Goal: Navigation & Orientation: Find specific page/section

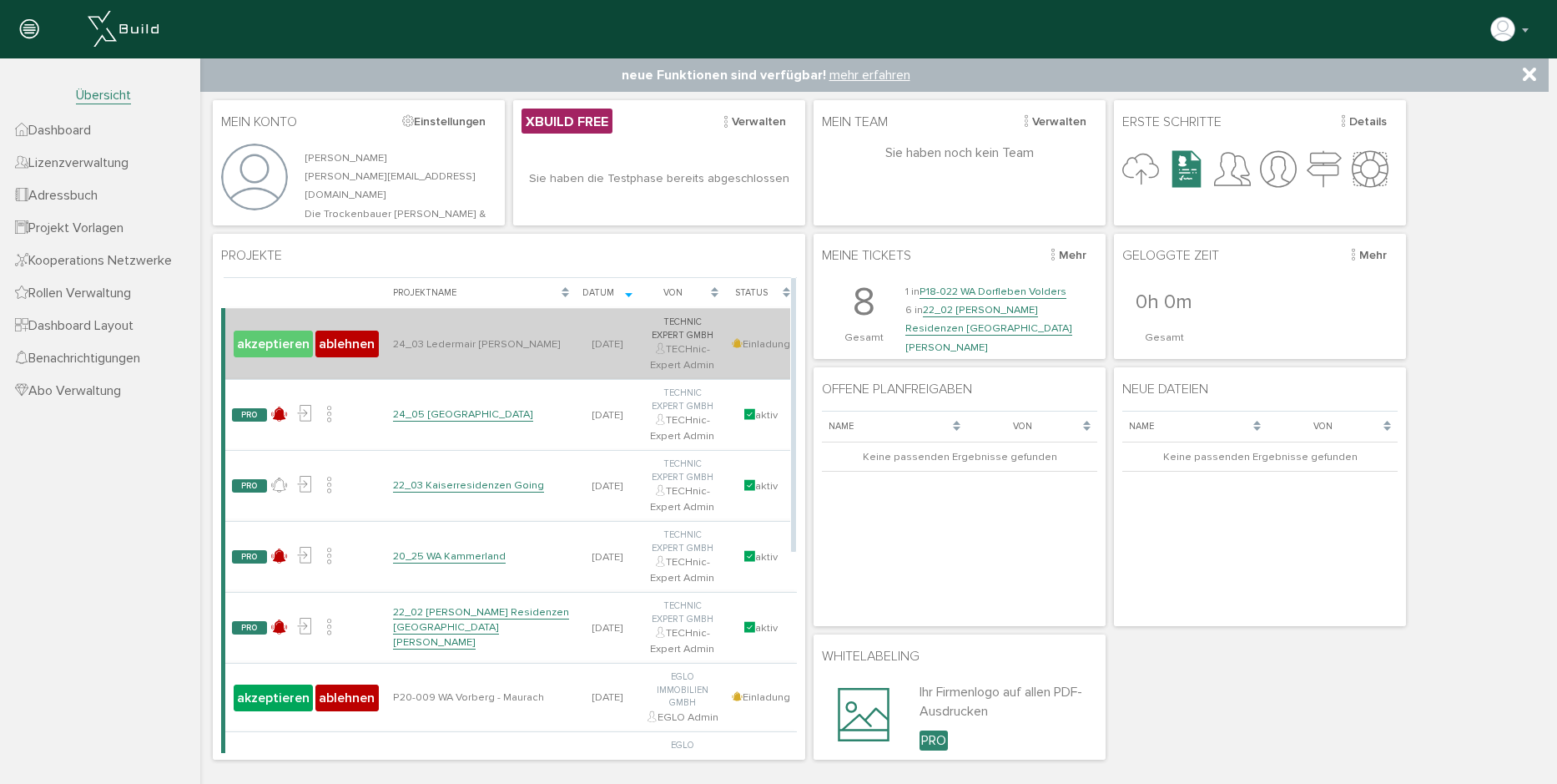
click at [299, 346] on button "akzeptieren" at bounding box center [274, 344] width 79 height 27
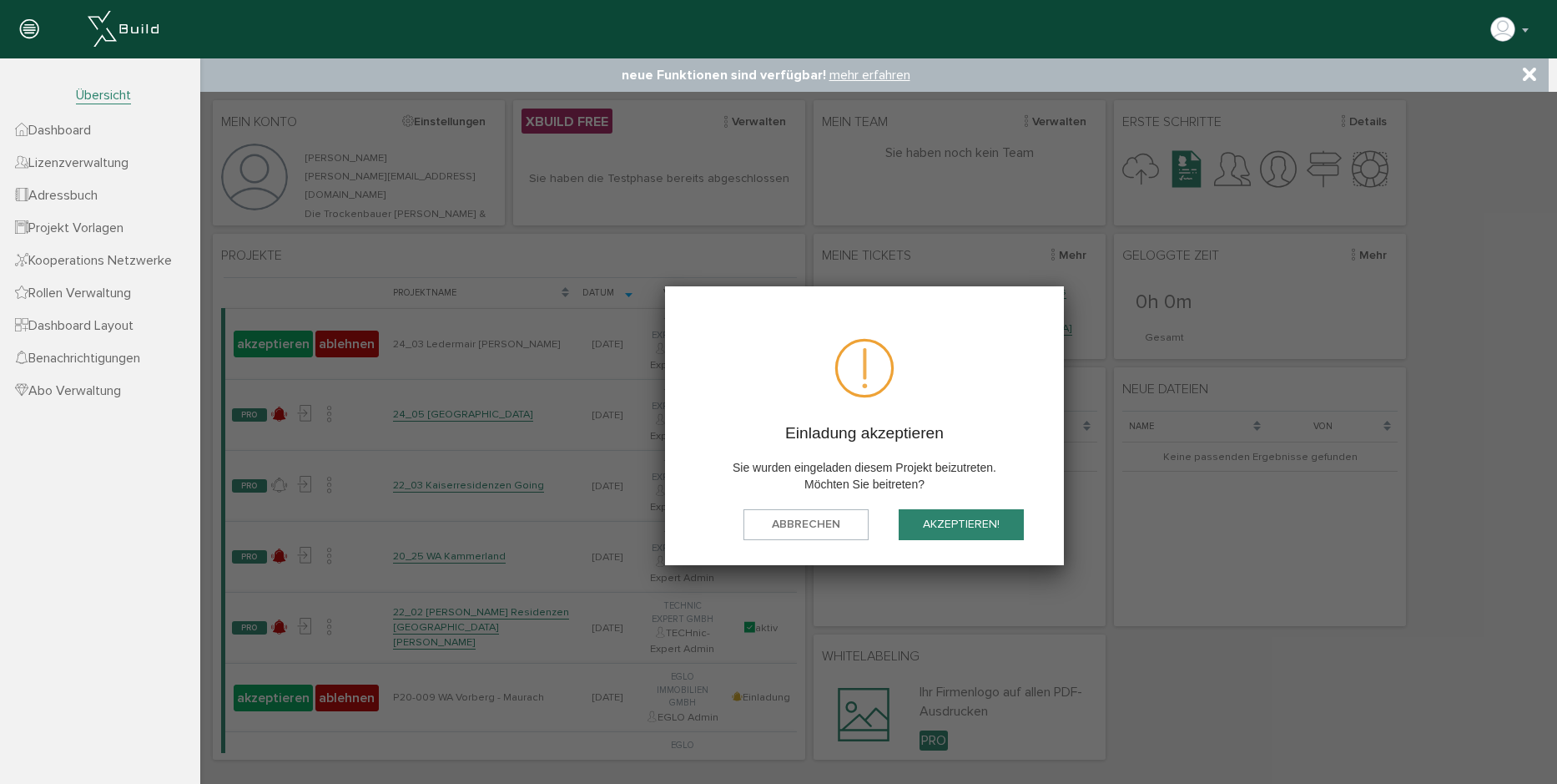
click at [931, 529] on button "akzeptieren!" at bounding box center [962, 525] width 125 height 31
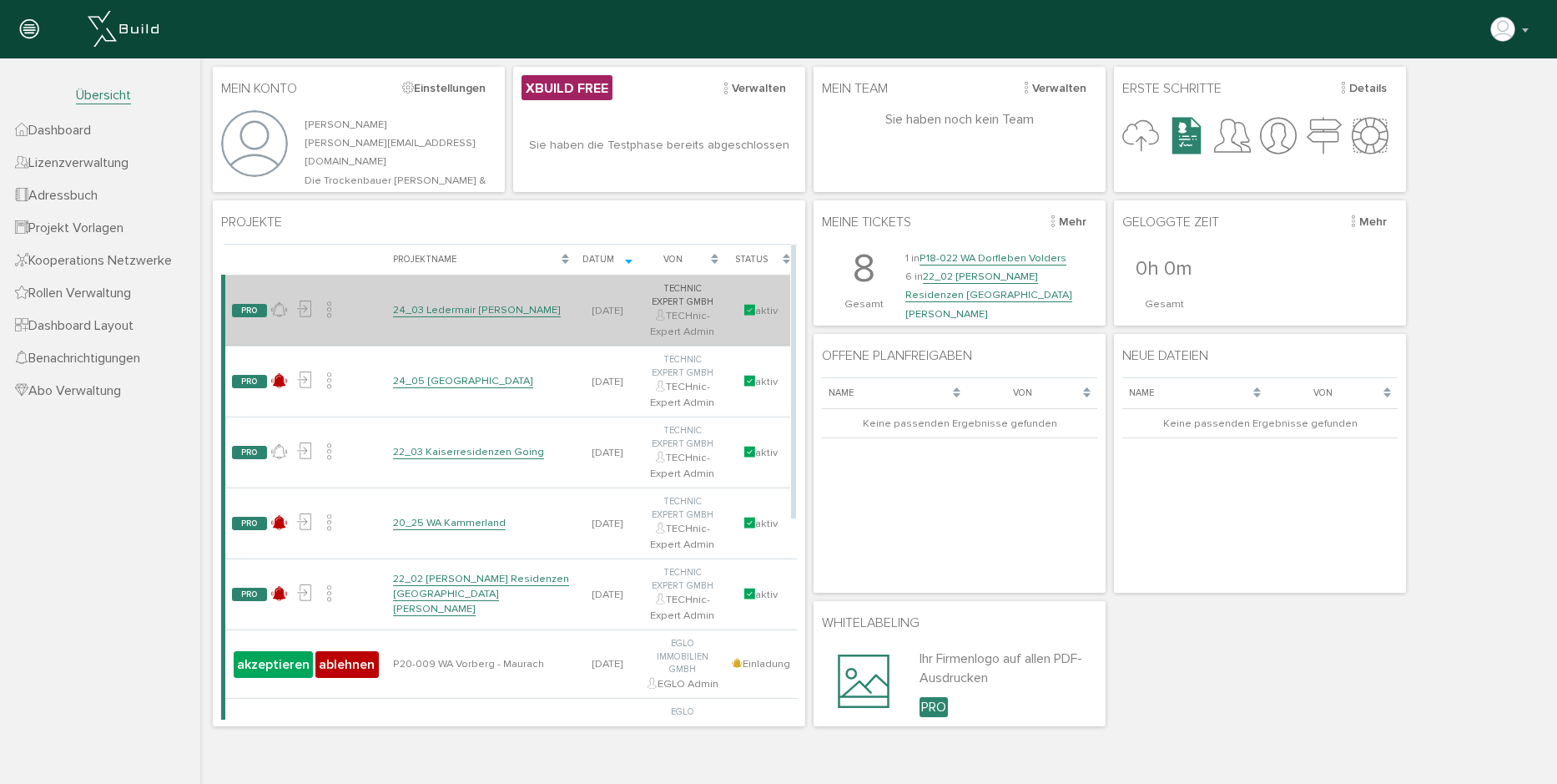
click at [455, 311] on link "24_03 Ledermair [PERSON_NAME]" at bounding box center [477, 310] width 168 height 14
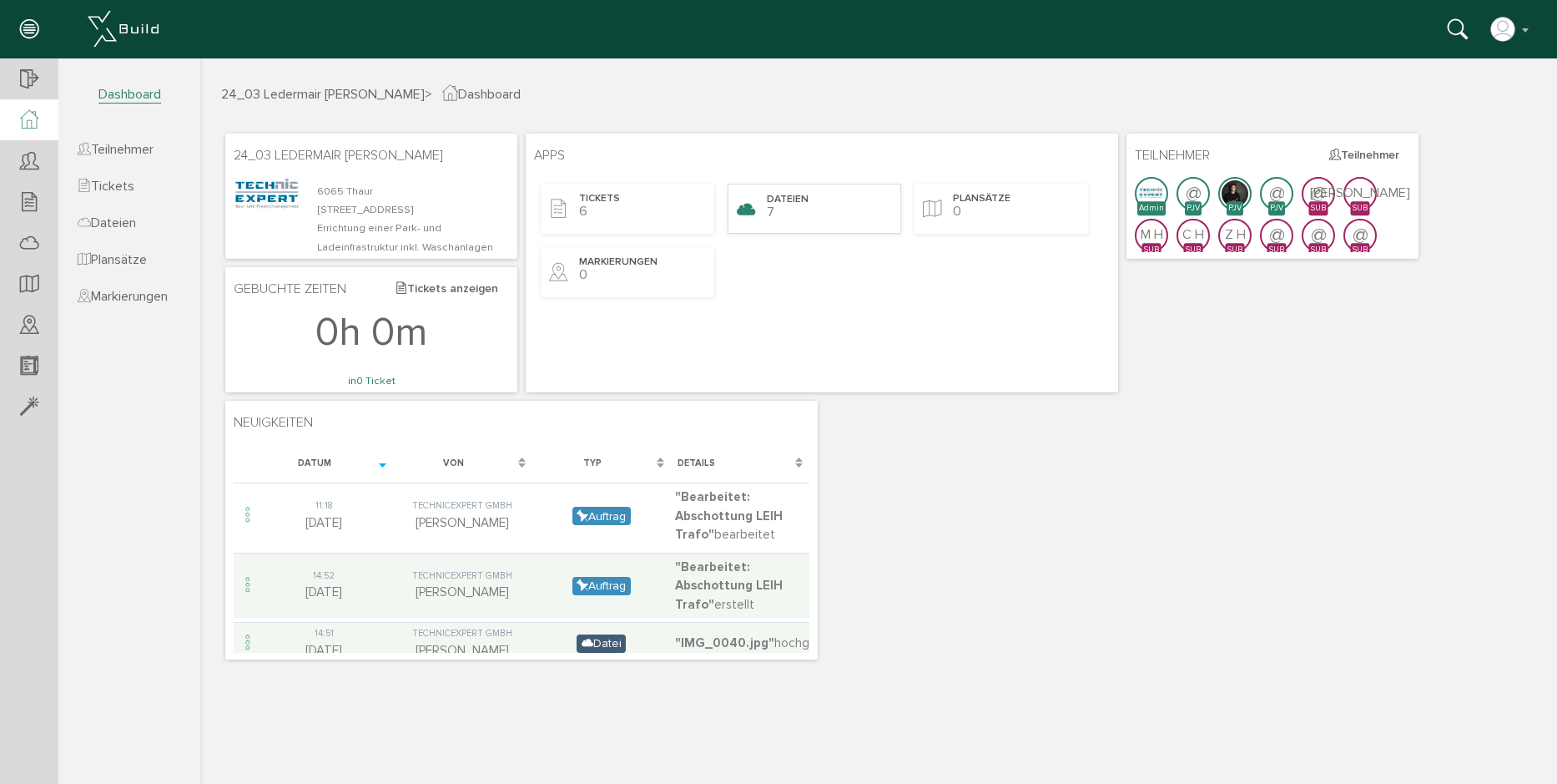
click at [786, 202] on span "Dateien" at bounding box center [788, 199] width 41 height 14
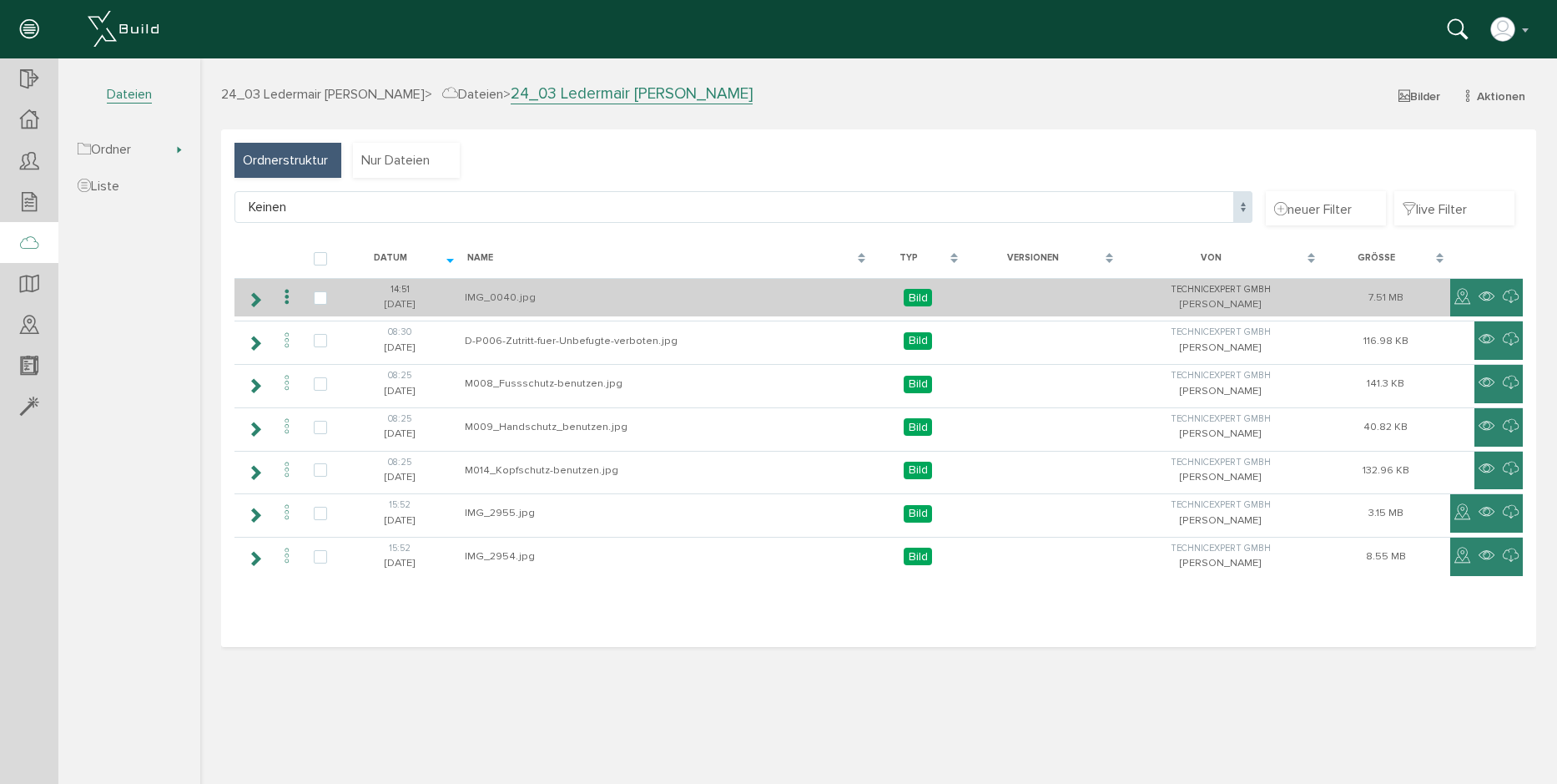
click at [491, 298] on td "IMG_0040.jpg" at bounding box center [666, 298] width 412 height 40
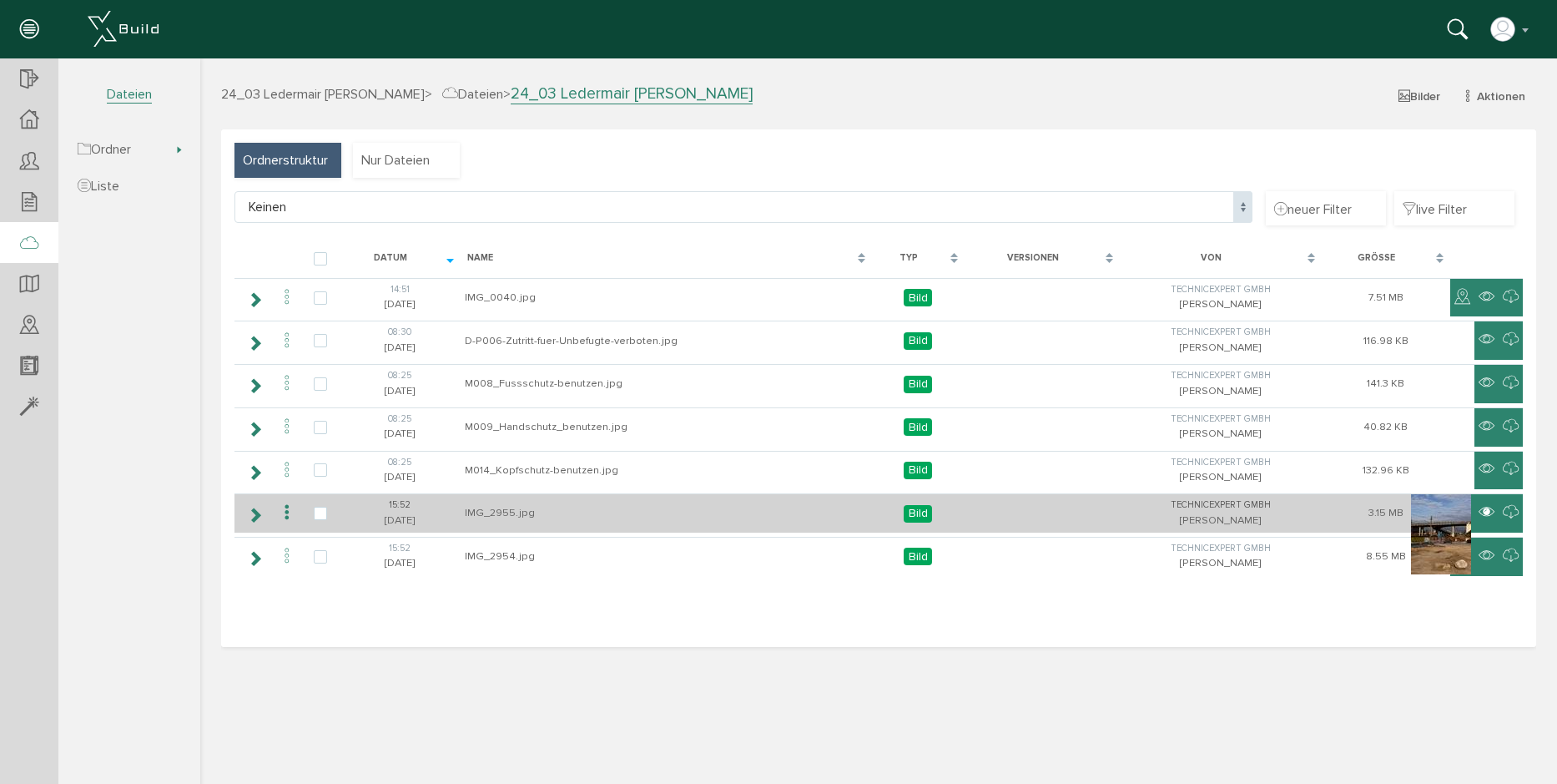
click at [1458, 514] on img at bounding box center [1441, 533] width 60 height 80
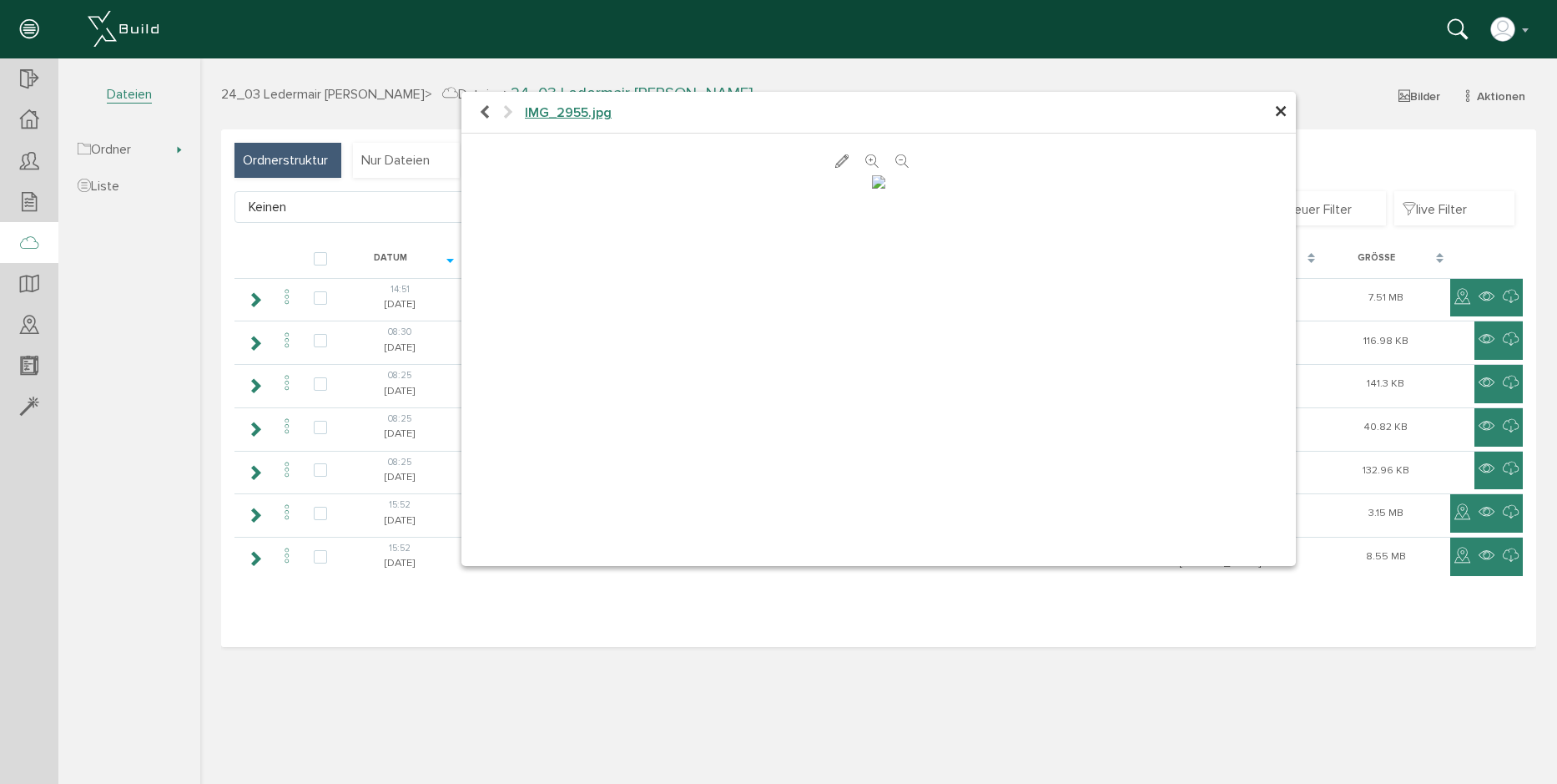
click at [1277, 110] on span "×" at bounding box center [1281, 111] width 13 height 32
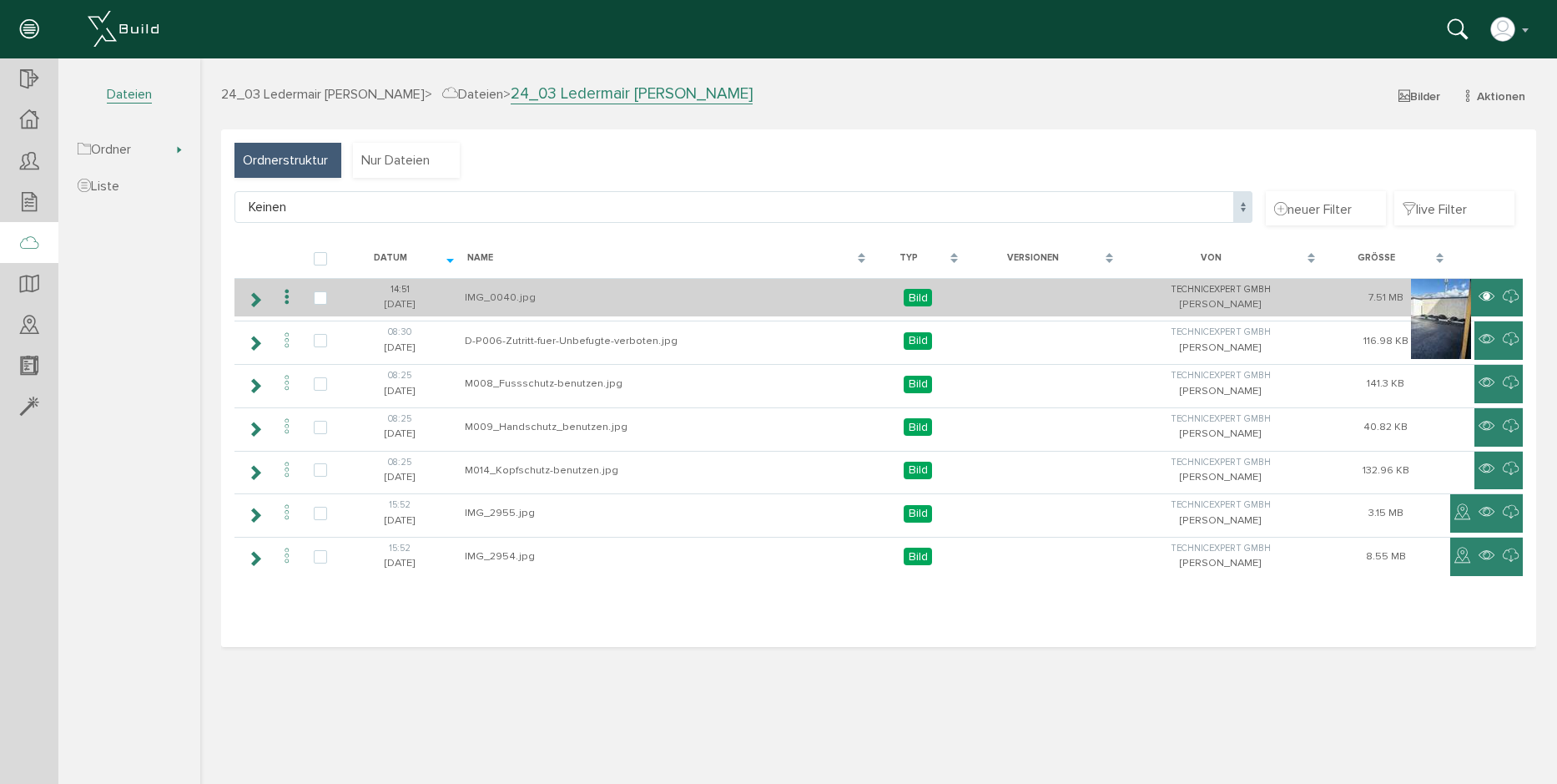
click at [1490, 309] on div at bounding box center [1486, 298] width 16 height 25
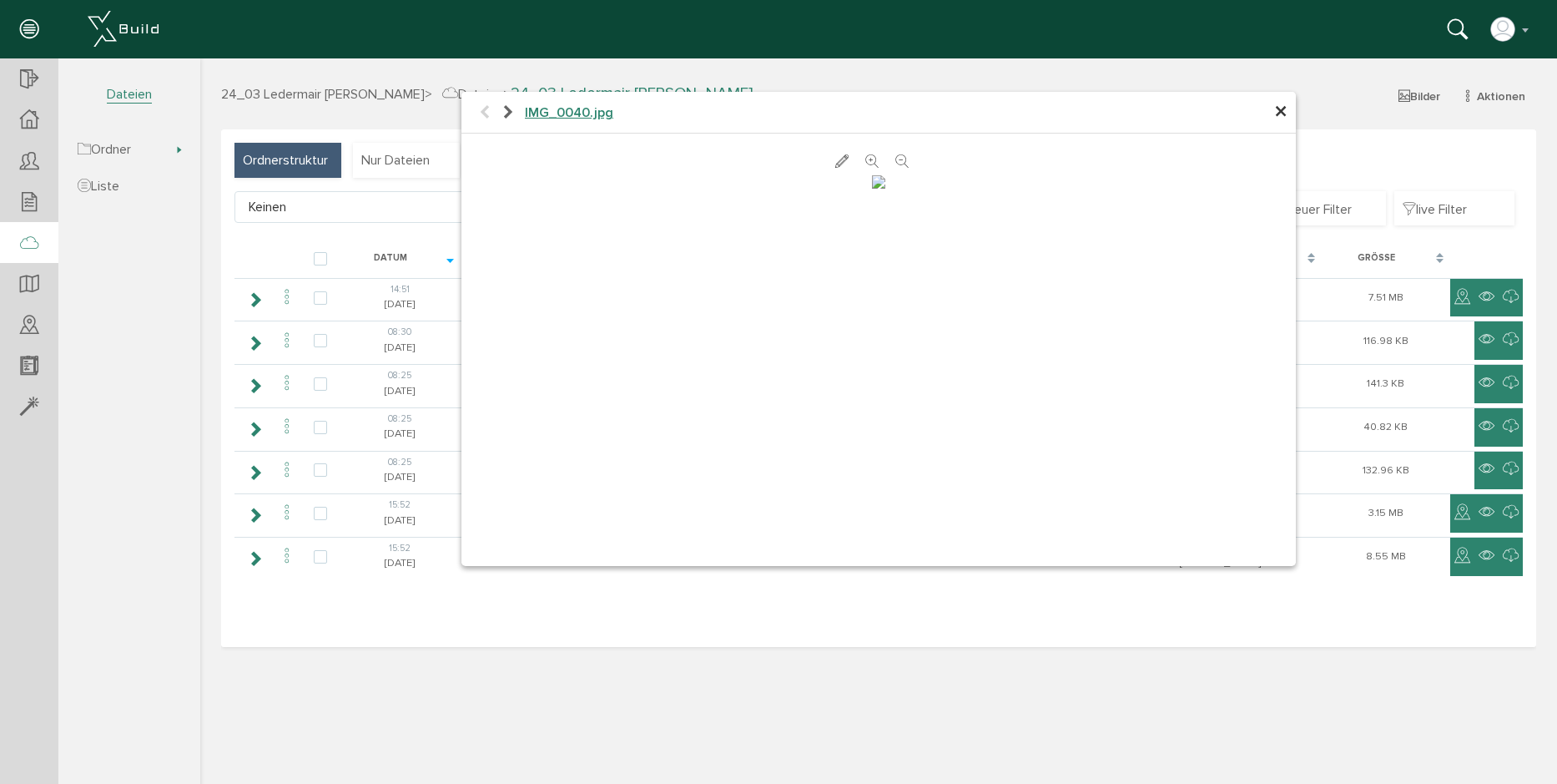
click at [1285, 119] on span "×" at bounding box center [1281, 111] width 13 height 32
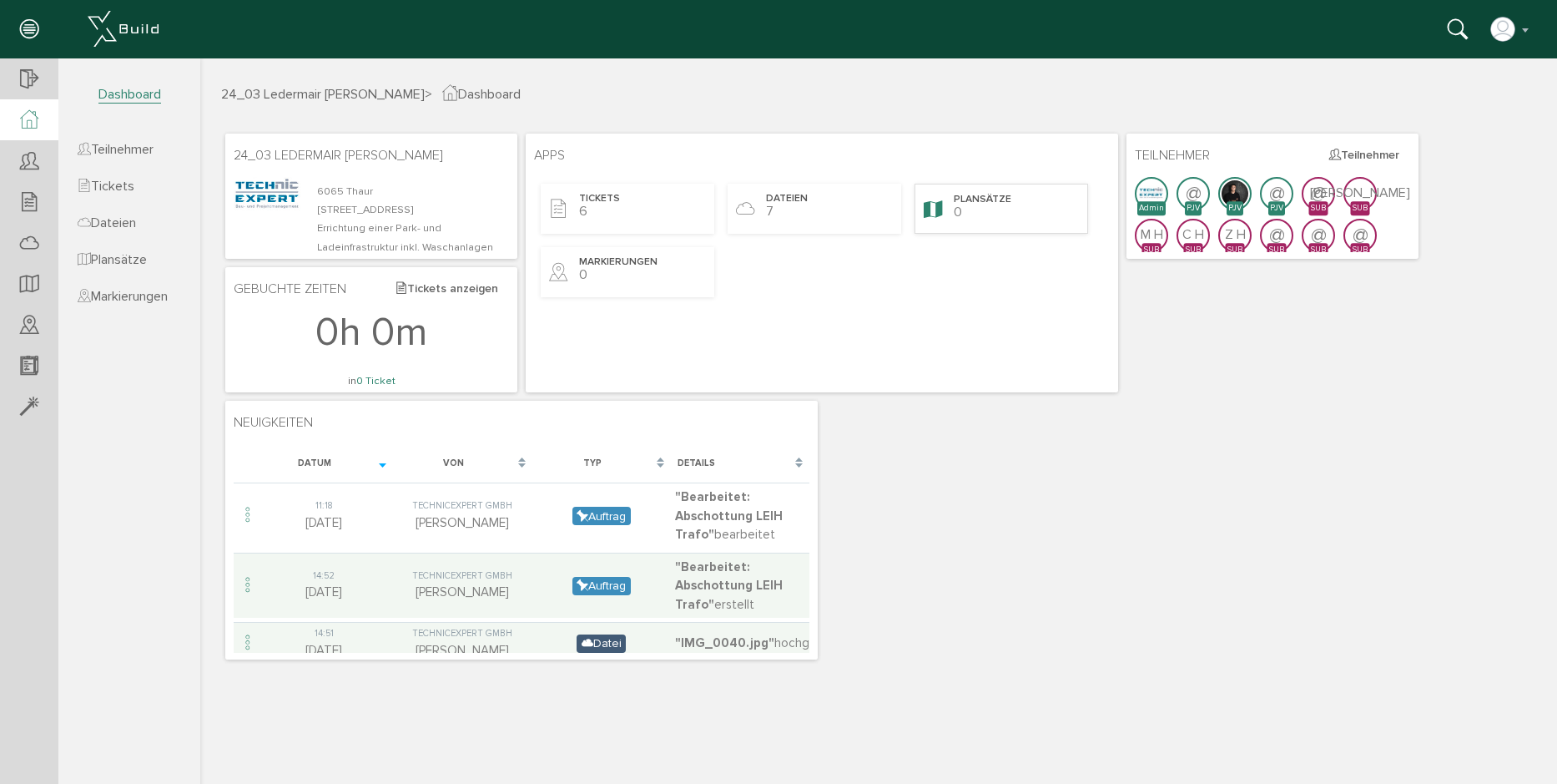
click at [960, 210] on span "0" at bounding box center [957, 212] width 8 height 17
click at [133, 224] on span "Dateien" at bounding box center [106, 223] width 58 height 17
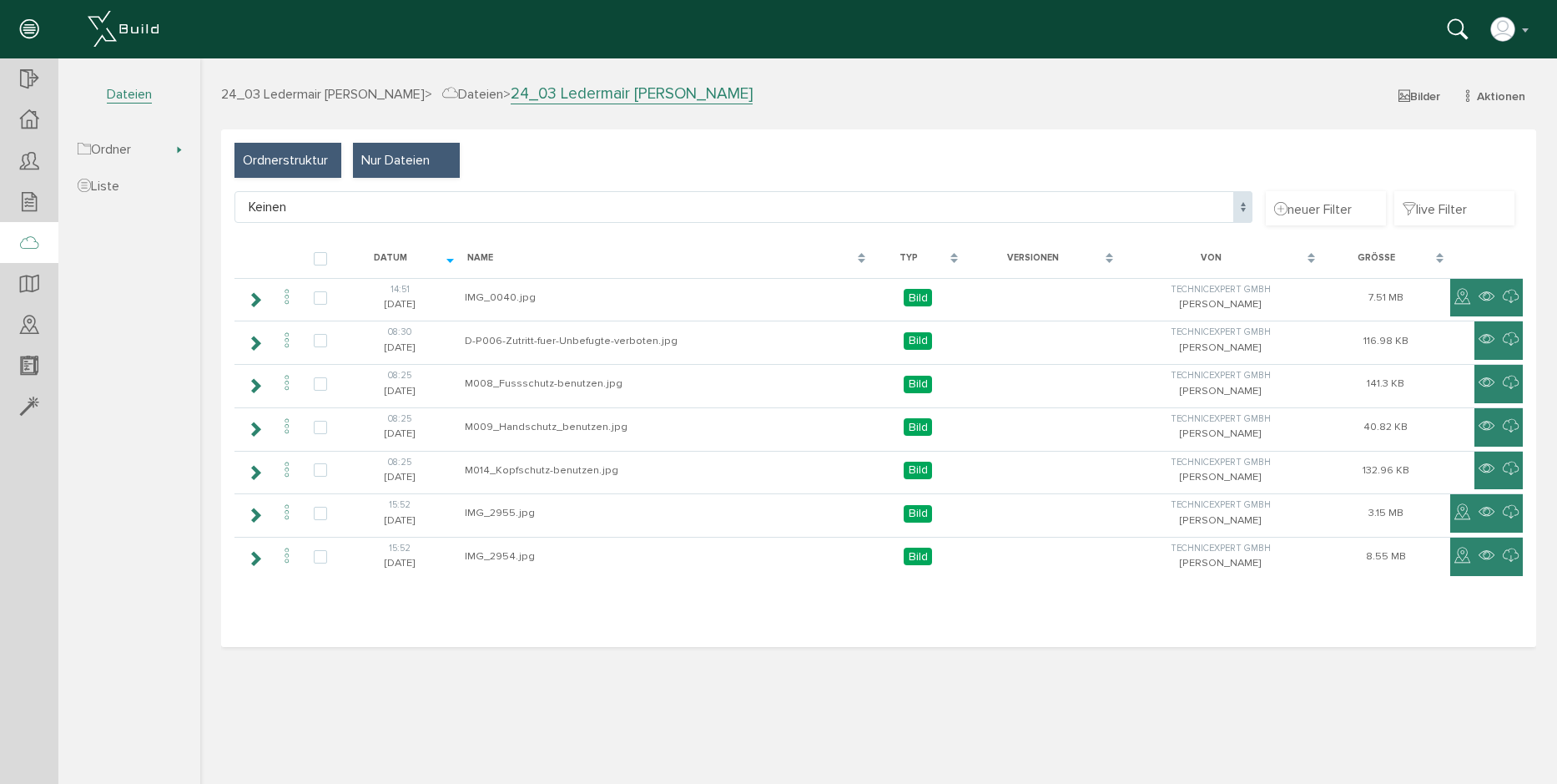
click at [382, 155] on span "Nur Dateien" at bounding box center [395, 160] width 68 height 18
click at [288, 160] on span "Ordnerstruktur" at bounding box center [286, 160] width 85 height 18
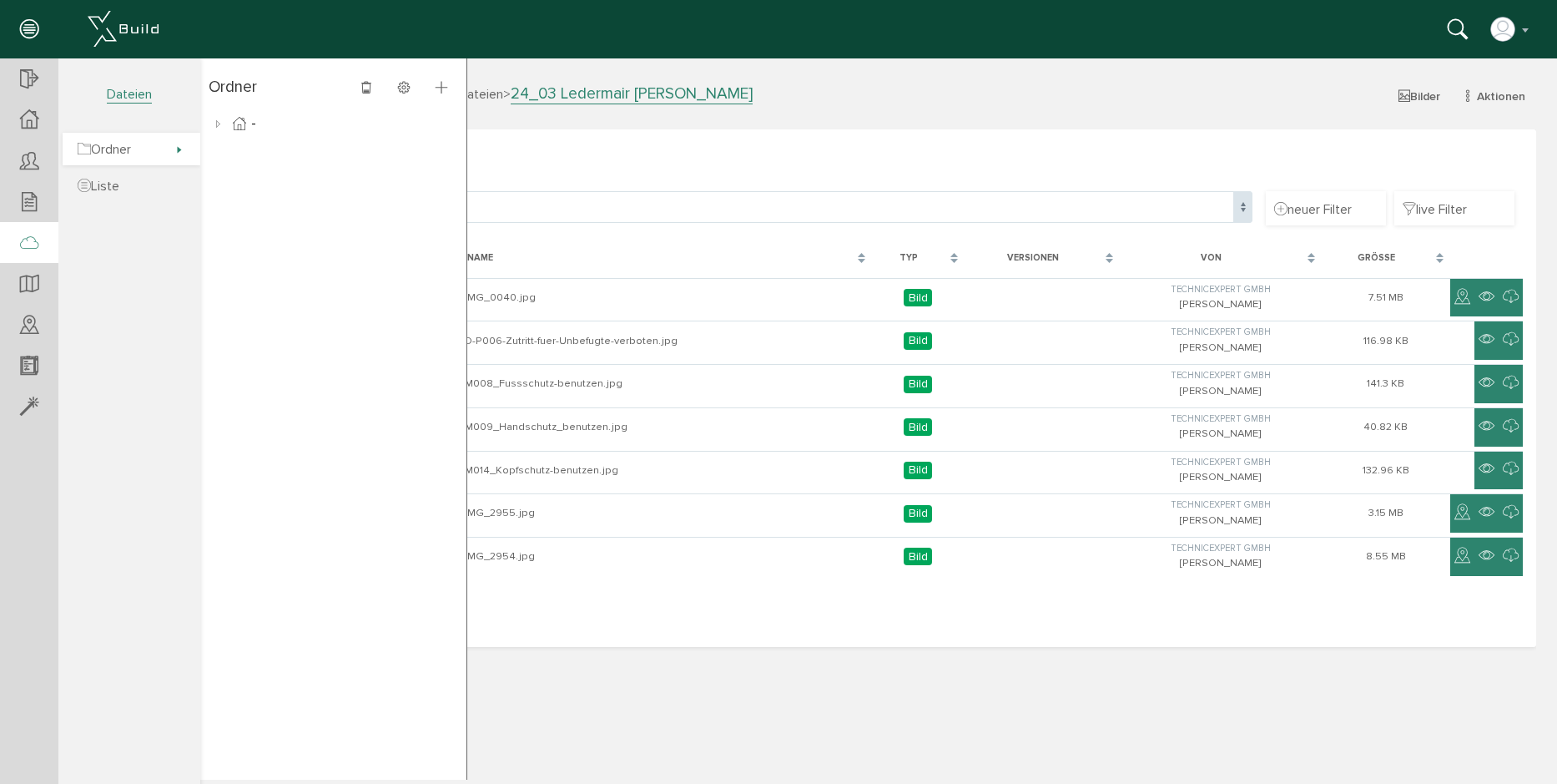
click at [160, 155] on span "Ordner" at bounding box center [131, 148] width 137 height 32
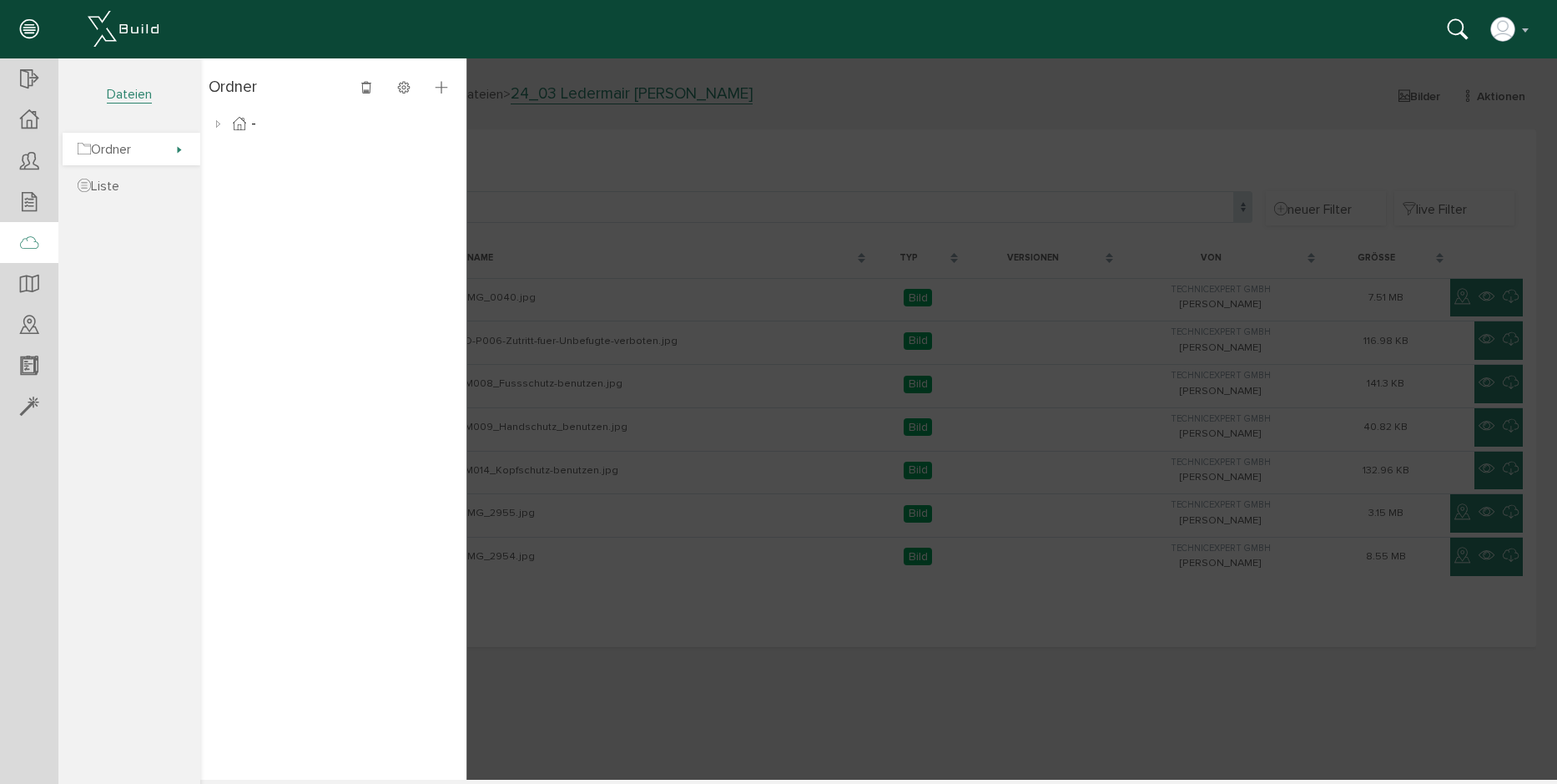
click at [177, 151] on span "Ordner" at bounding box center [131, 148] width 137 height 32
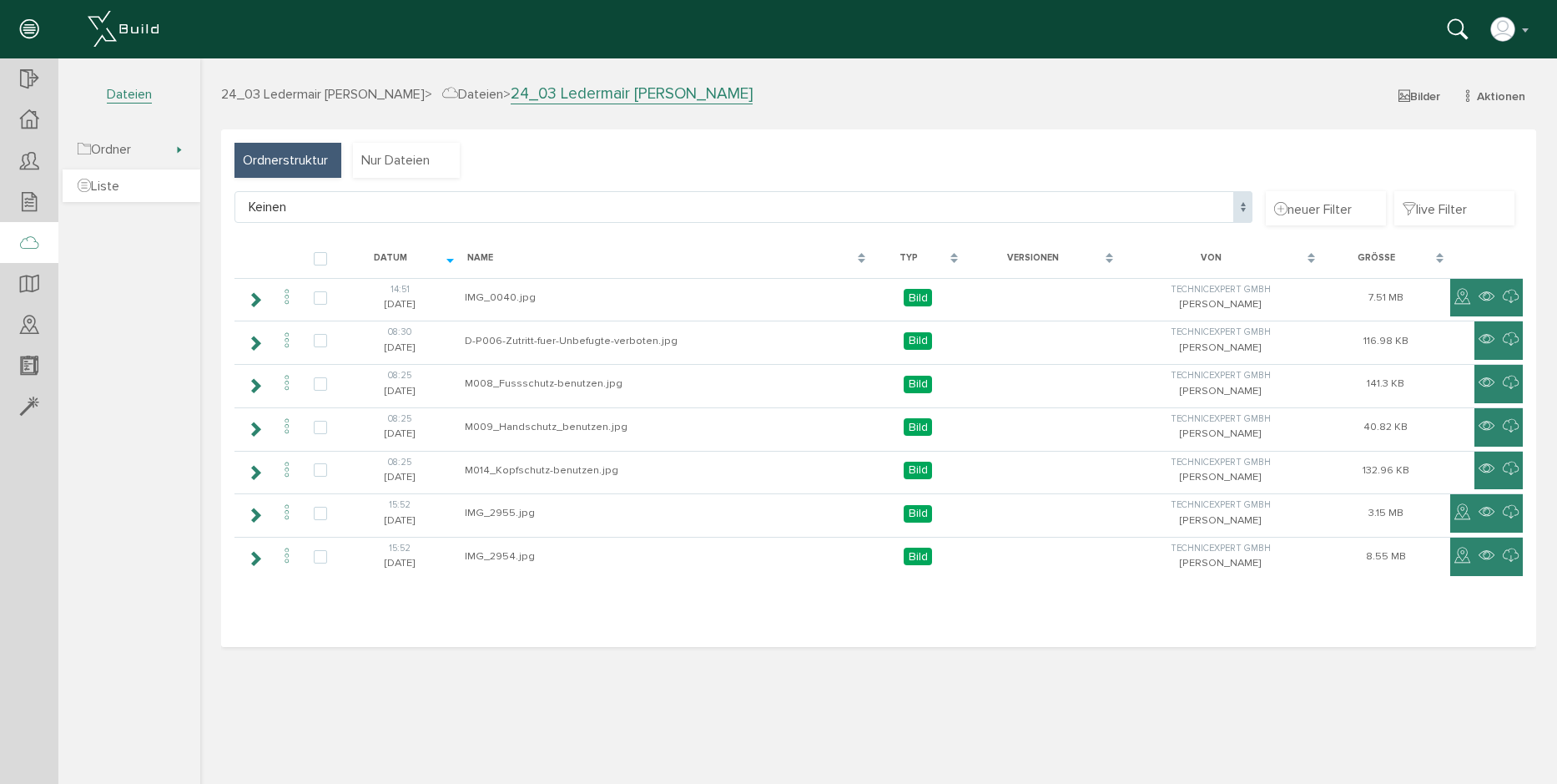
click at [157, 185] on link "Liste" at bounding box center [131, 185] width 137 height 32
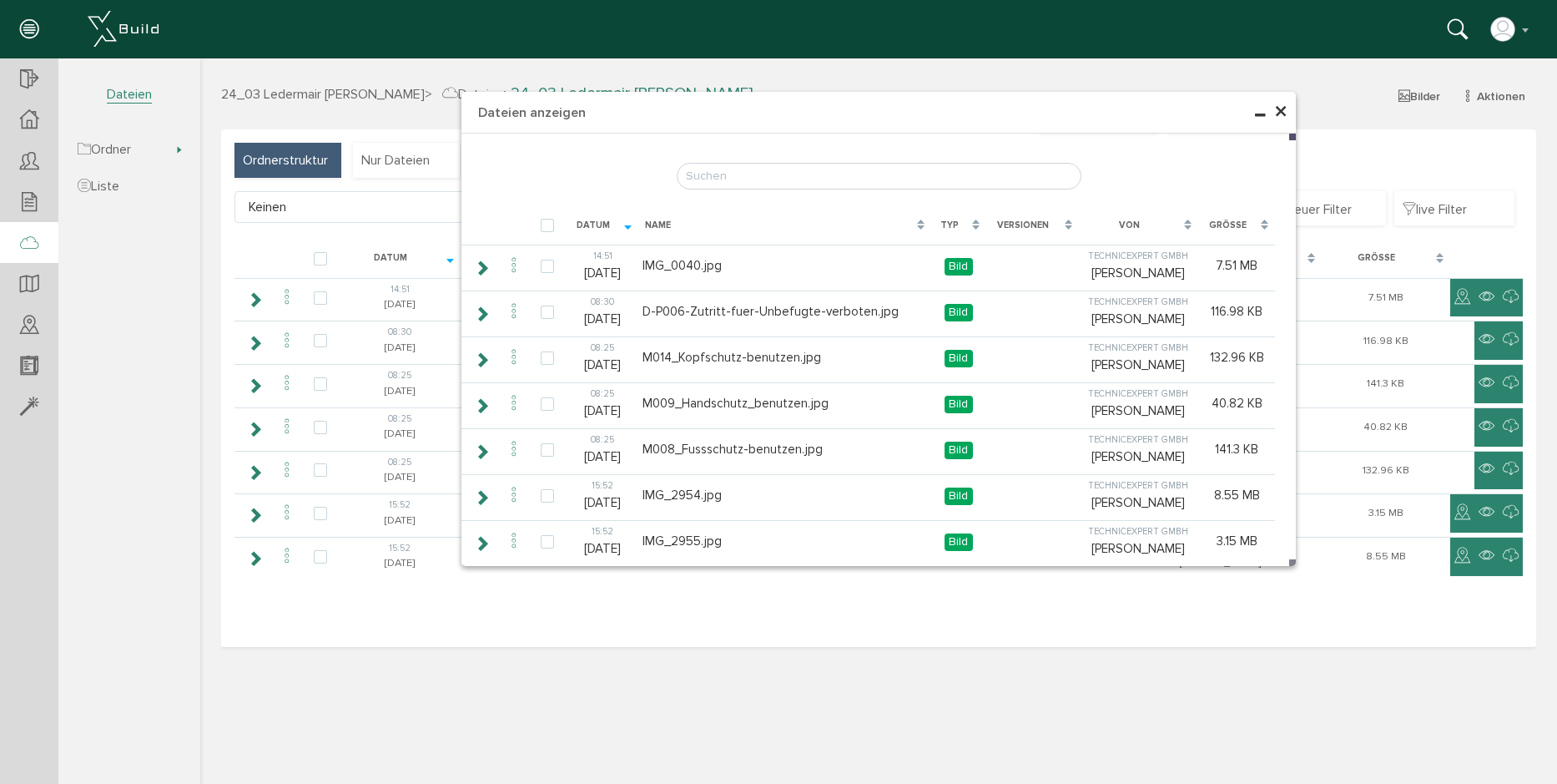
click at [1279, 109] on span "×" at bounding box center [1281, 111] width 13 height 32
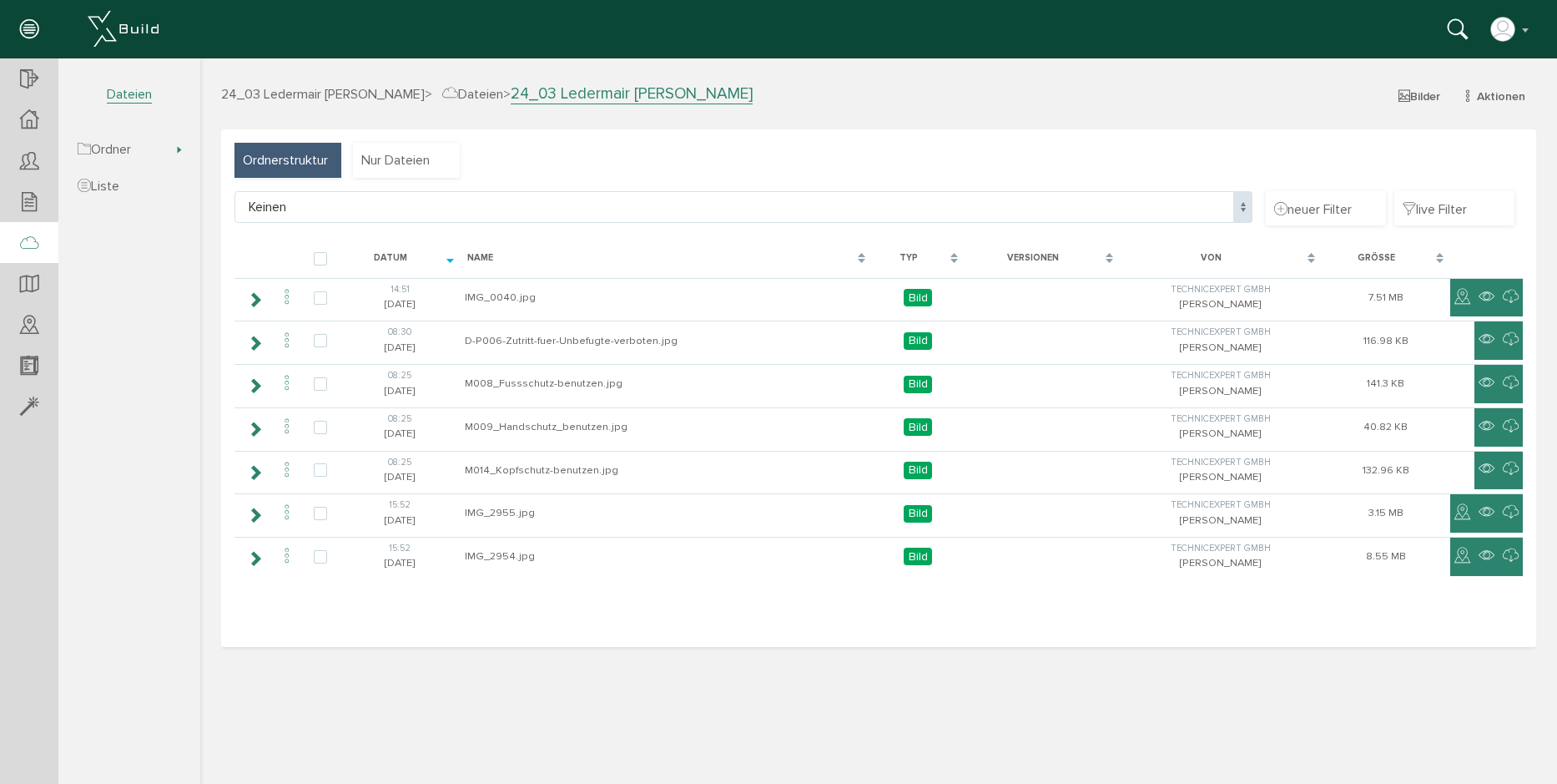
click at [304, 94] on span "24_03 Ledermair [PERSON_NAME]" at bounding box center [322, 94] width 204 height 17
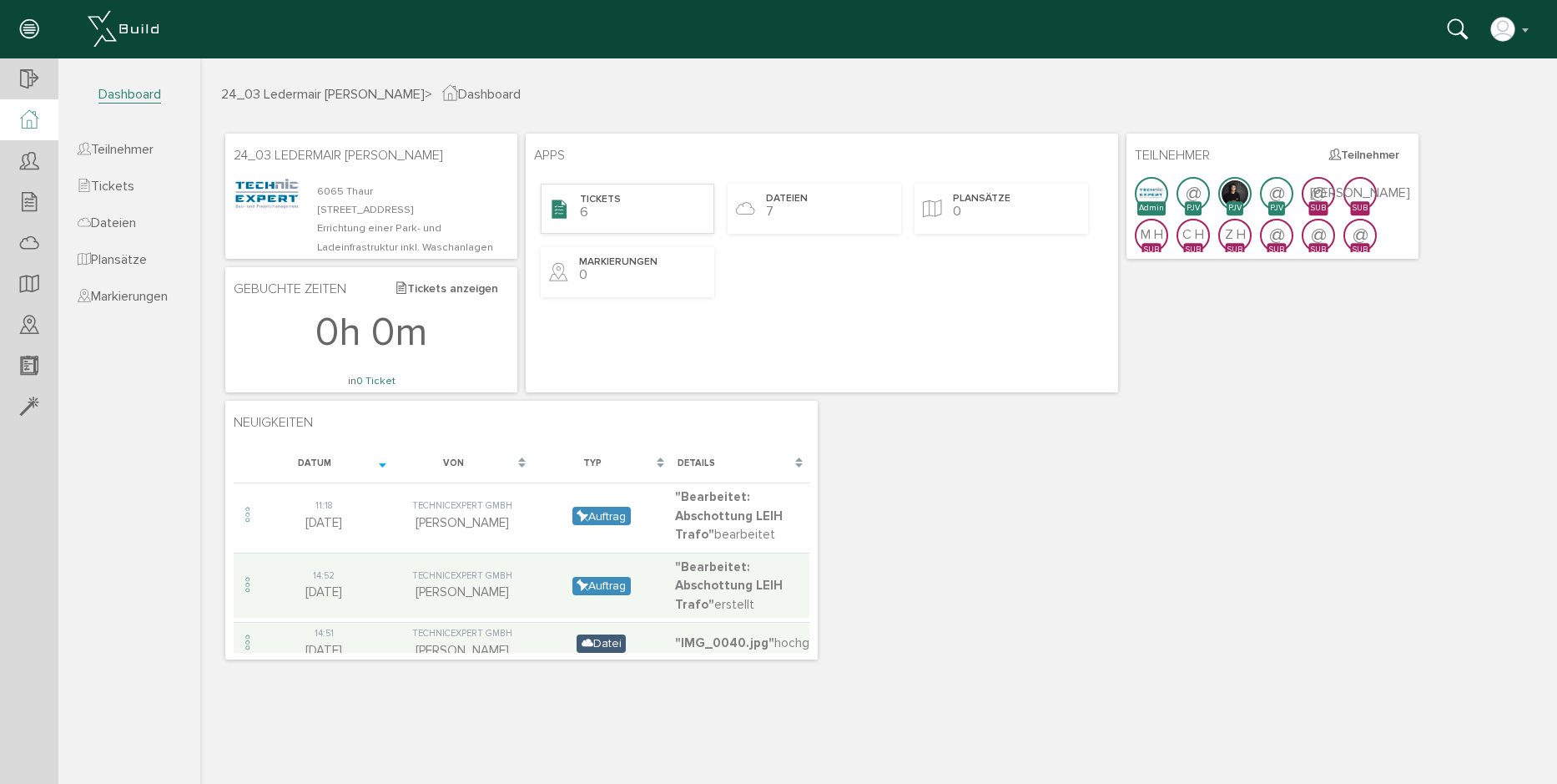
click at [639, 221] on div "Tickets 6" at bounding box center [627, 208] width 173 height 50
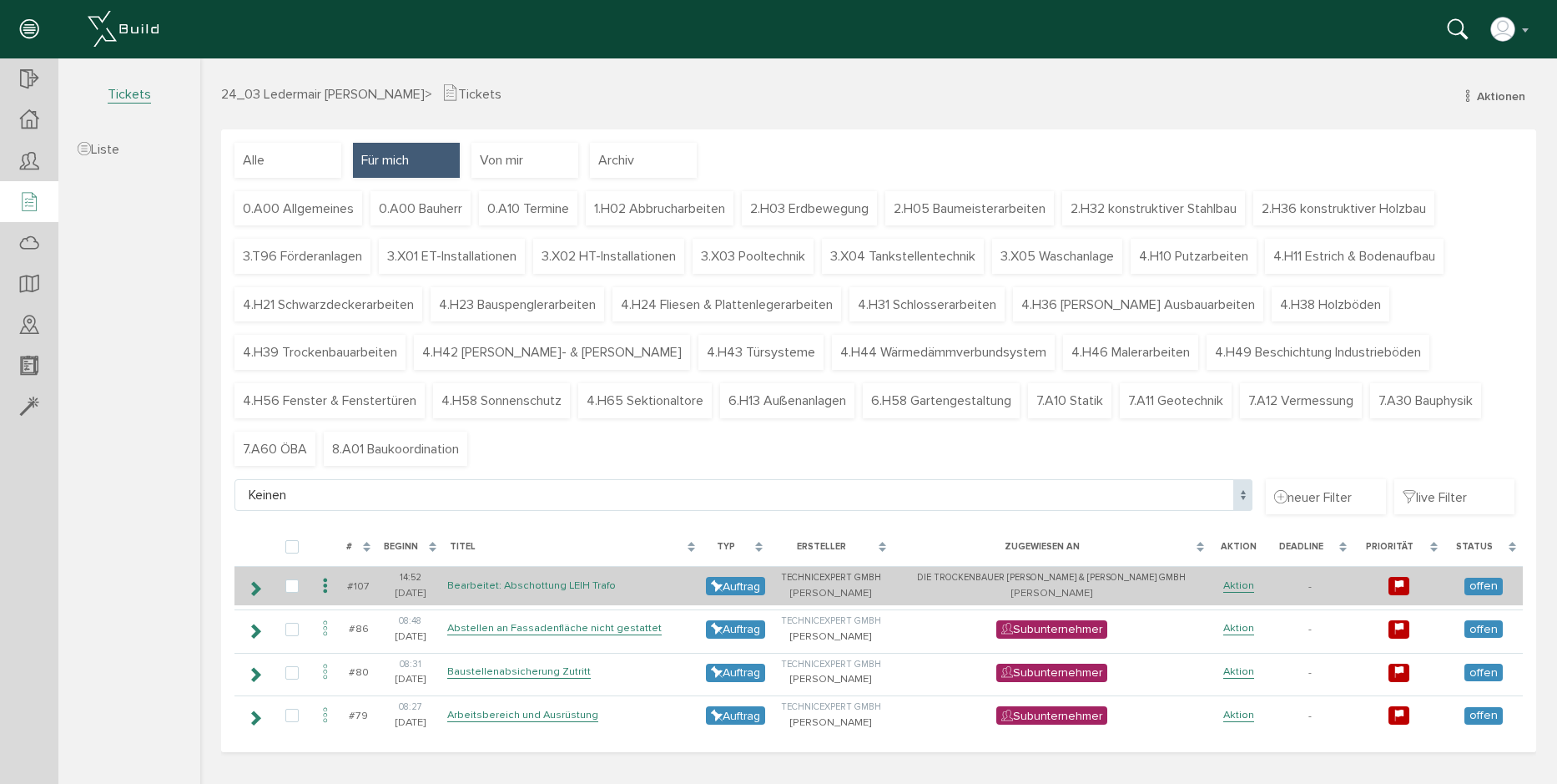
click at [576, 586] on link "Bearbeitet: Abschottung LEIH Trafo" at bounding box center [532, 585] width 169 height 14
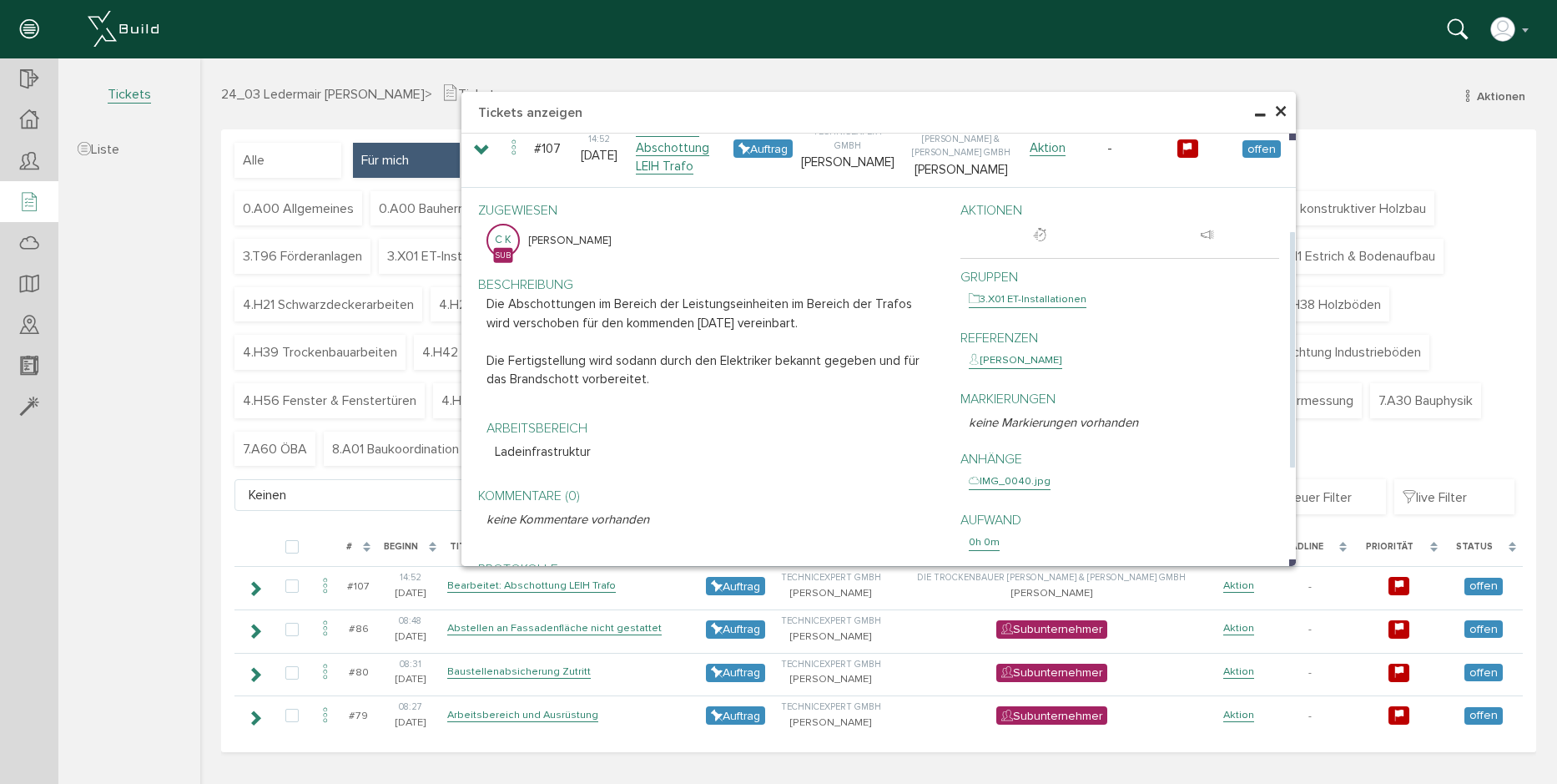
click at [1009, 306] on div "3.X01 ET-Installationen" at bounding box center [1028, 299] width 118 height 17
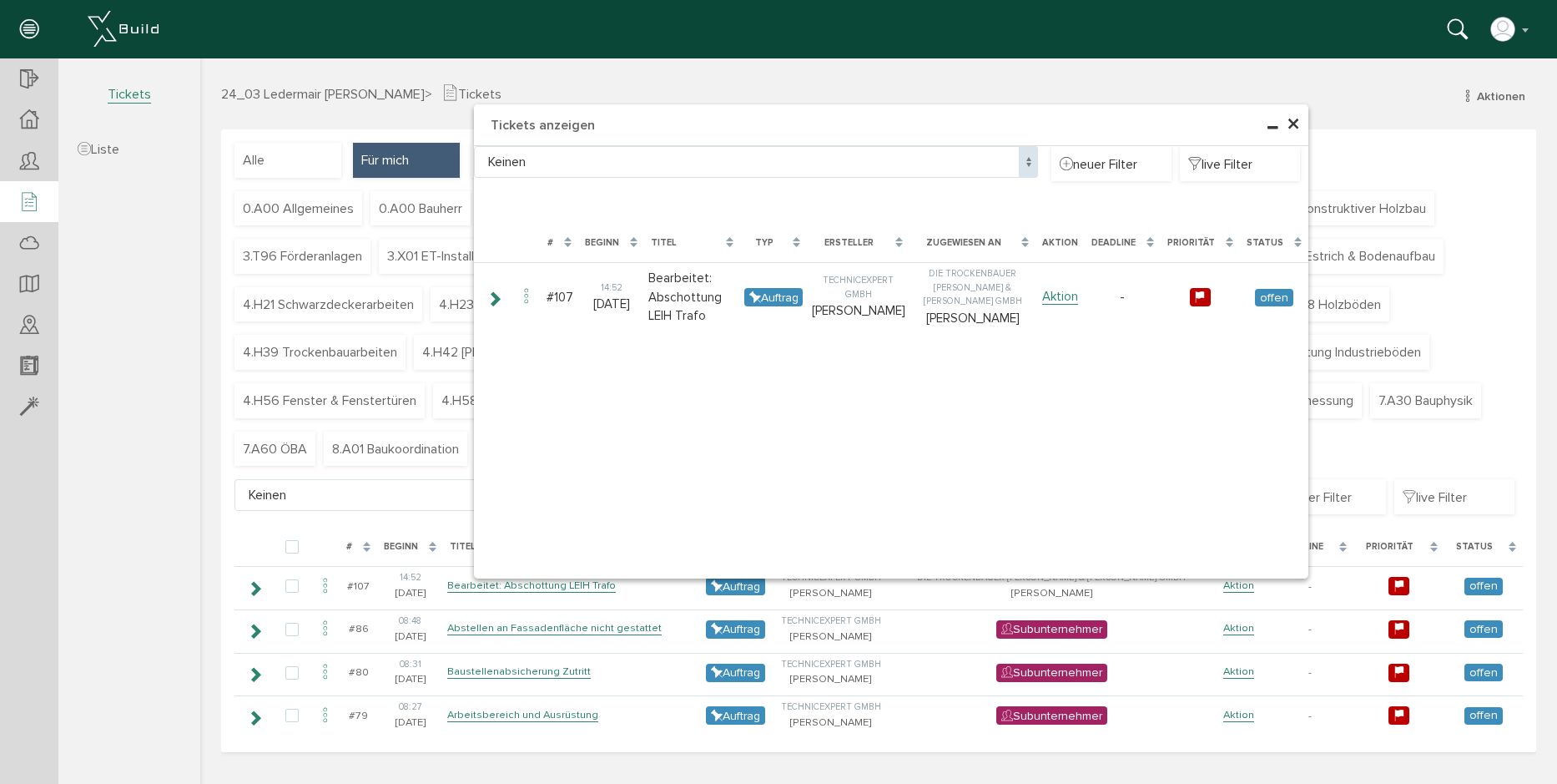
click at [1297, 130] on span "×" at bounding box center [1294, 124] width 13 height 32
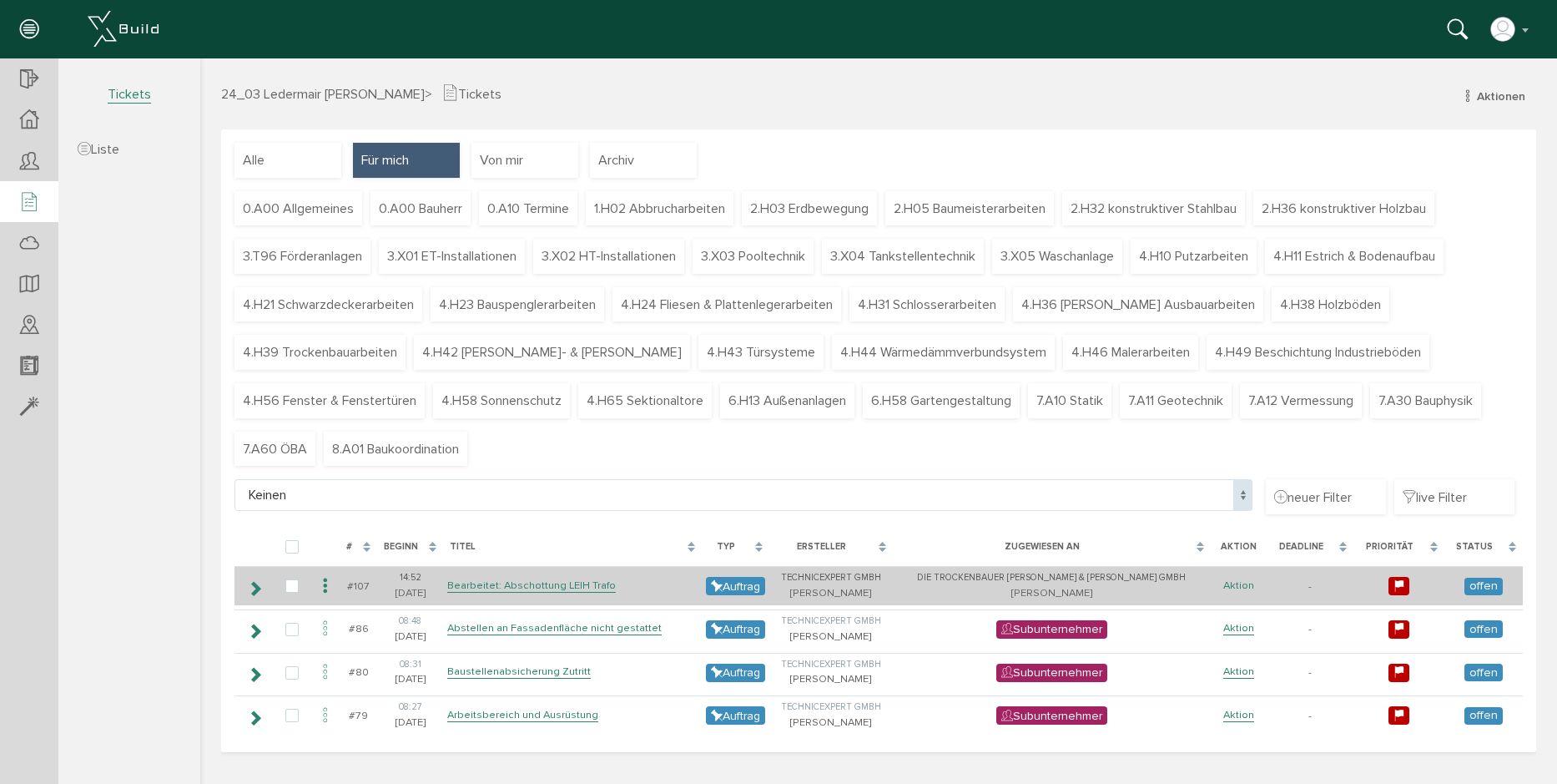
click at [1223, 588] on link "Aktion" at bounding box center [1239, 585] width 31 height 14
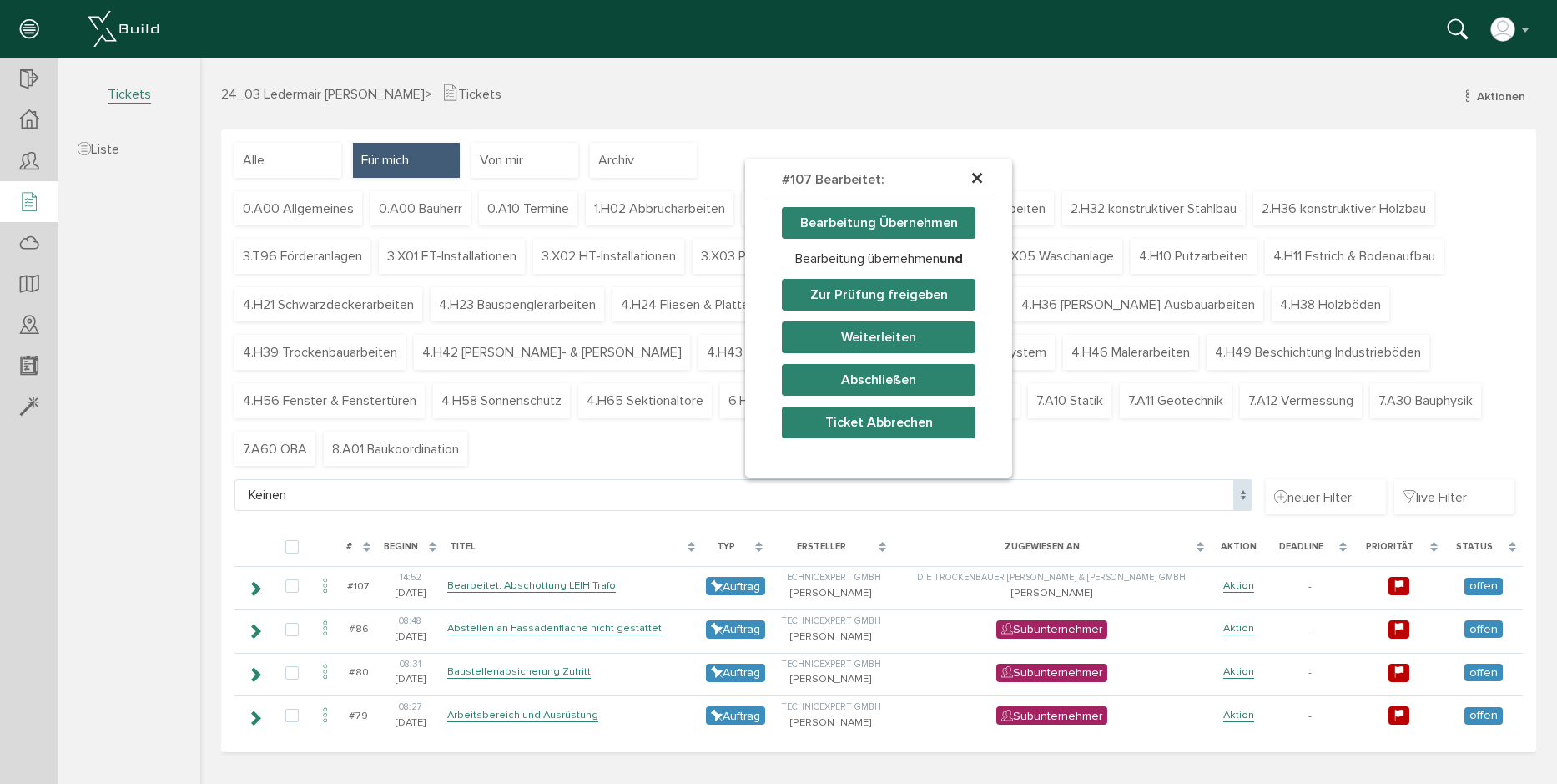
click at [979, 180] on span "×" at bounding box center [978, 179] width 13 height 32
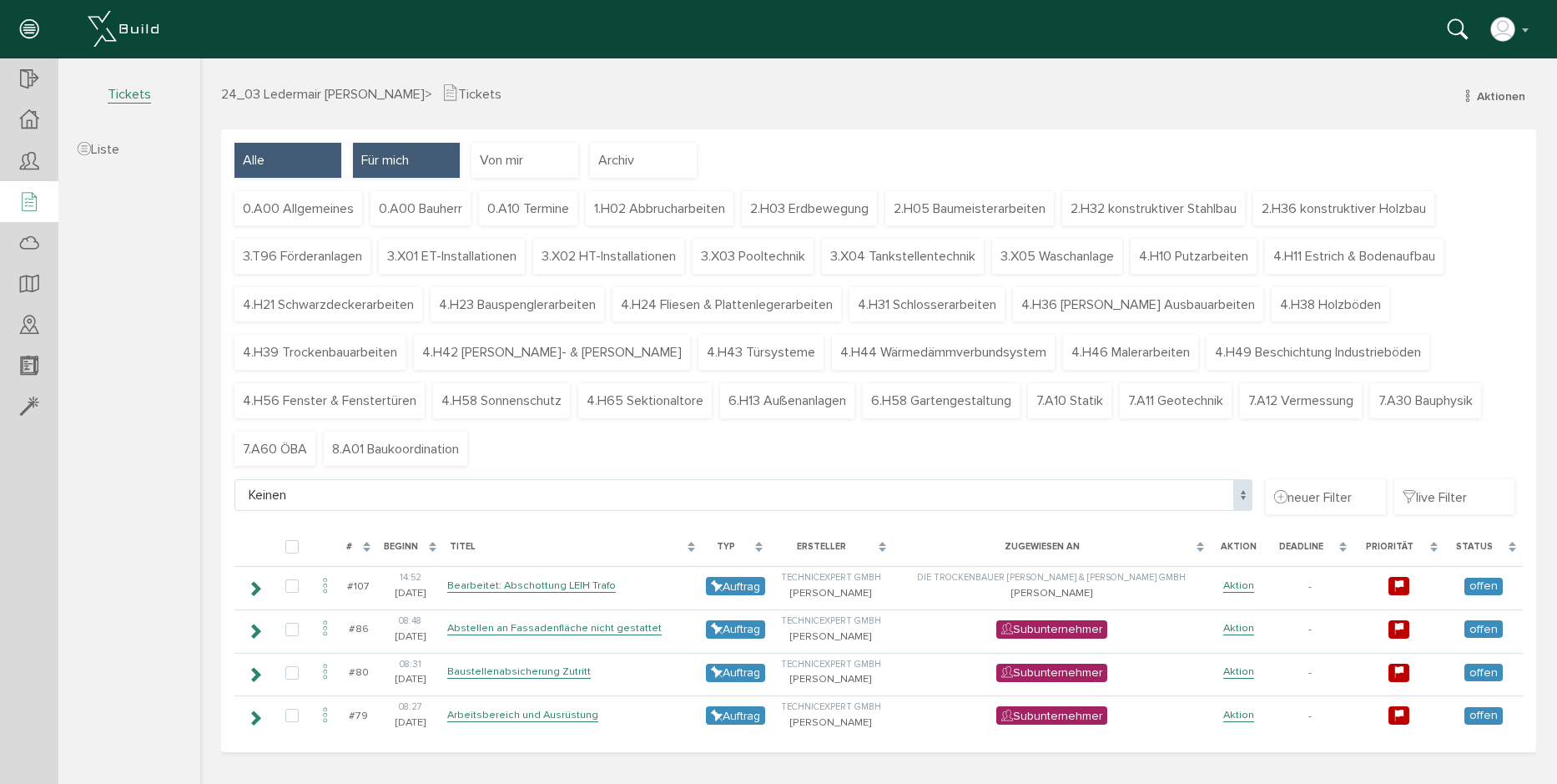
click at [322, 163] on div "Alle" at bounding box center [288, 160] width 107 height 35
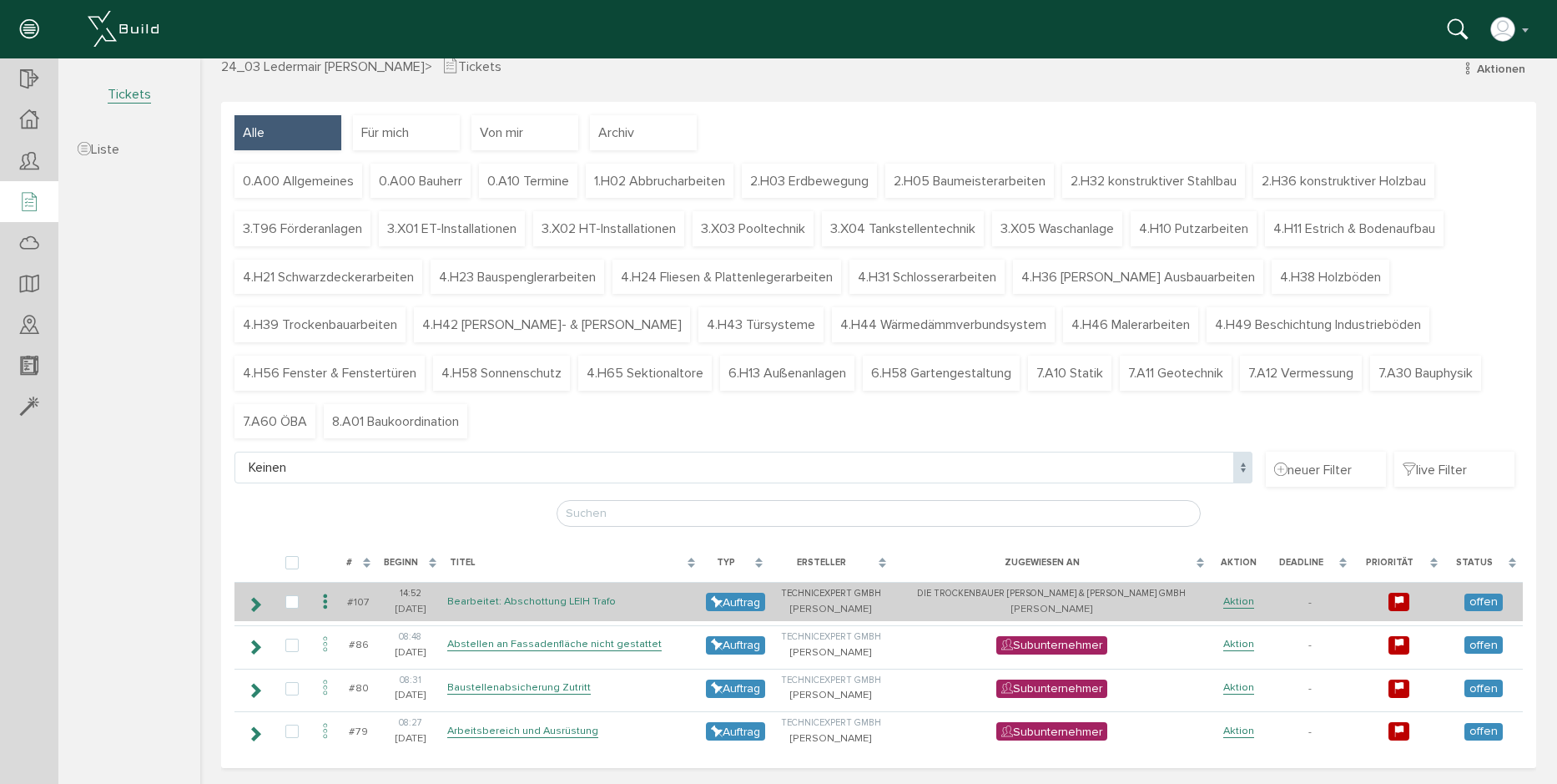
scroll to position [29, 0]
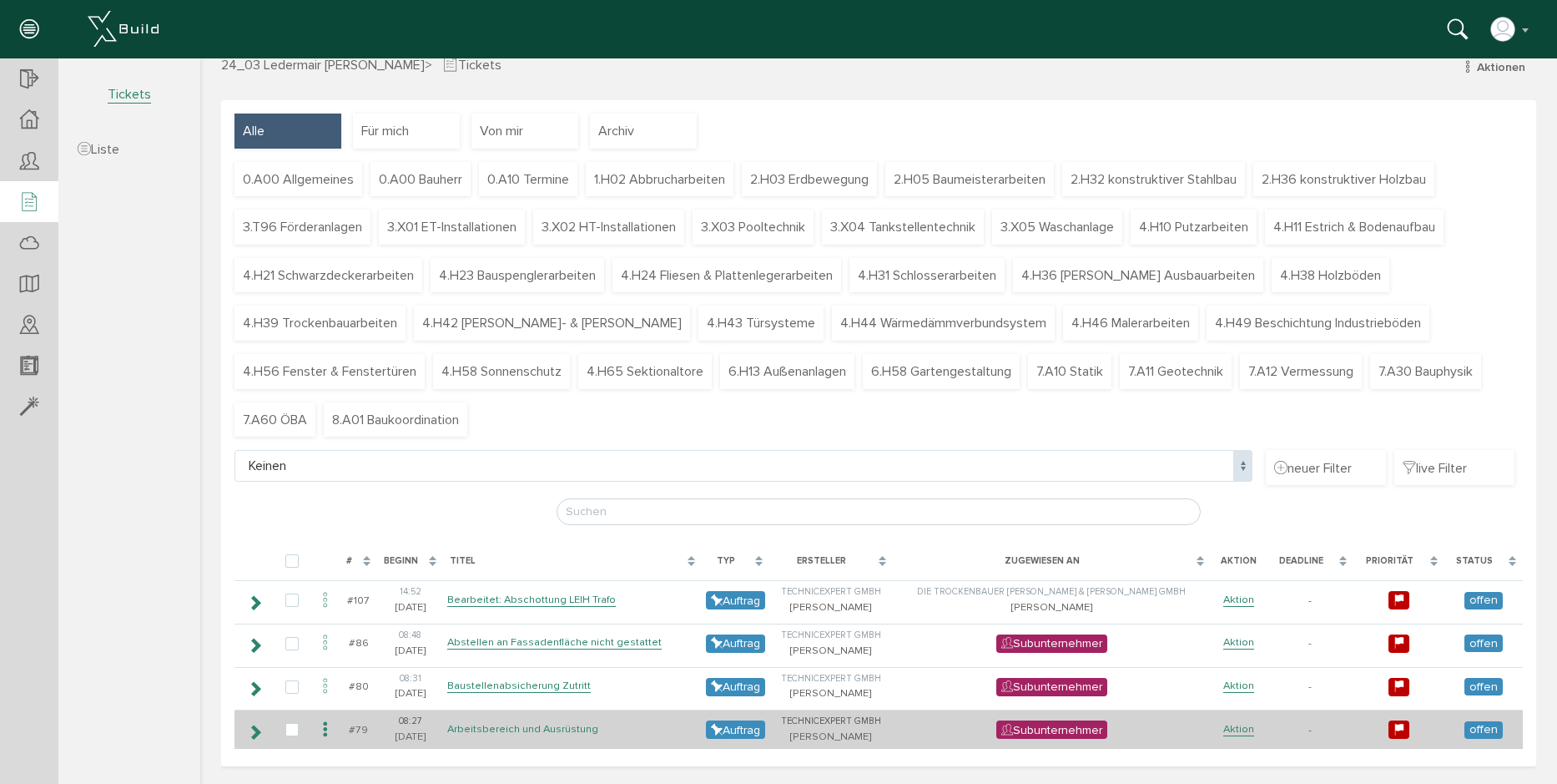
click at [563, 731] on link "Arbeitsbereich und Ausrüstung" at bounding box center [523, 729] width 151 height 14
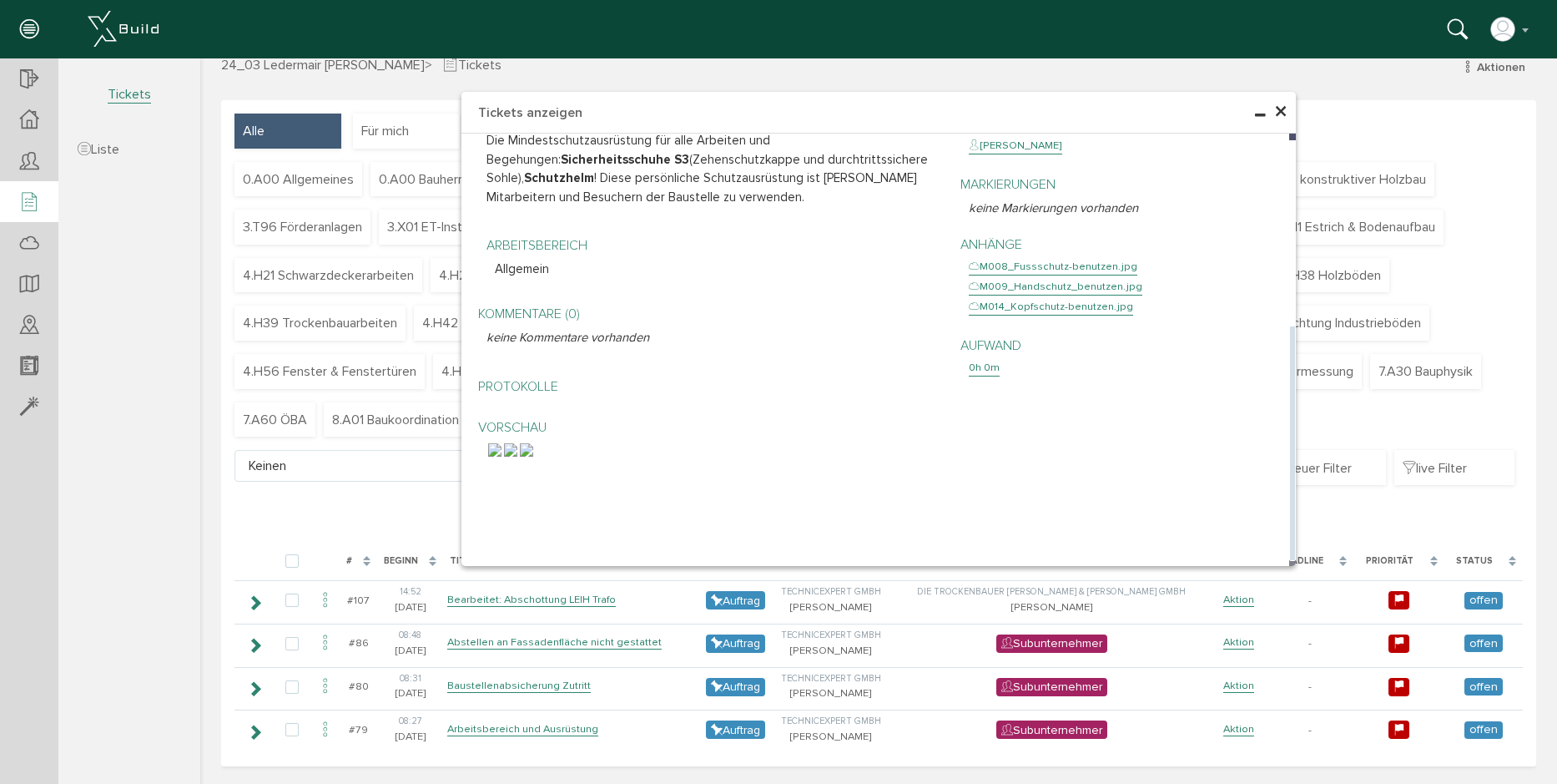
click at [1280, 120] on span "×" at bounding box center [1281, 111] width 13 height 32
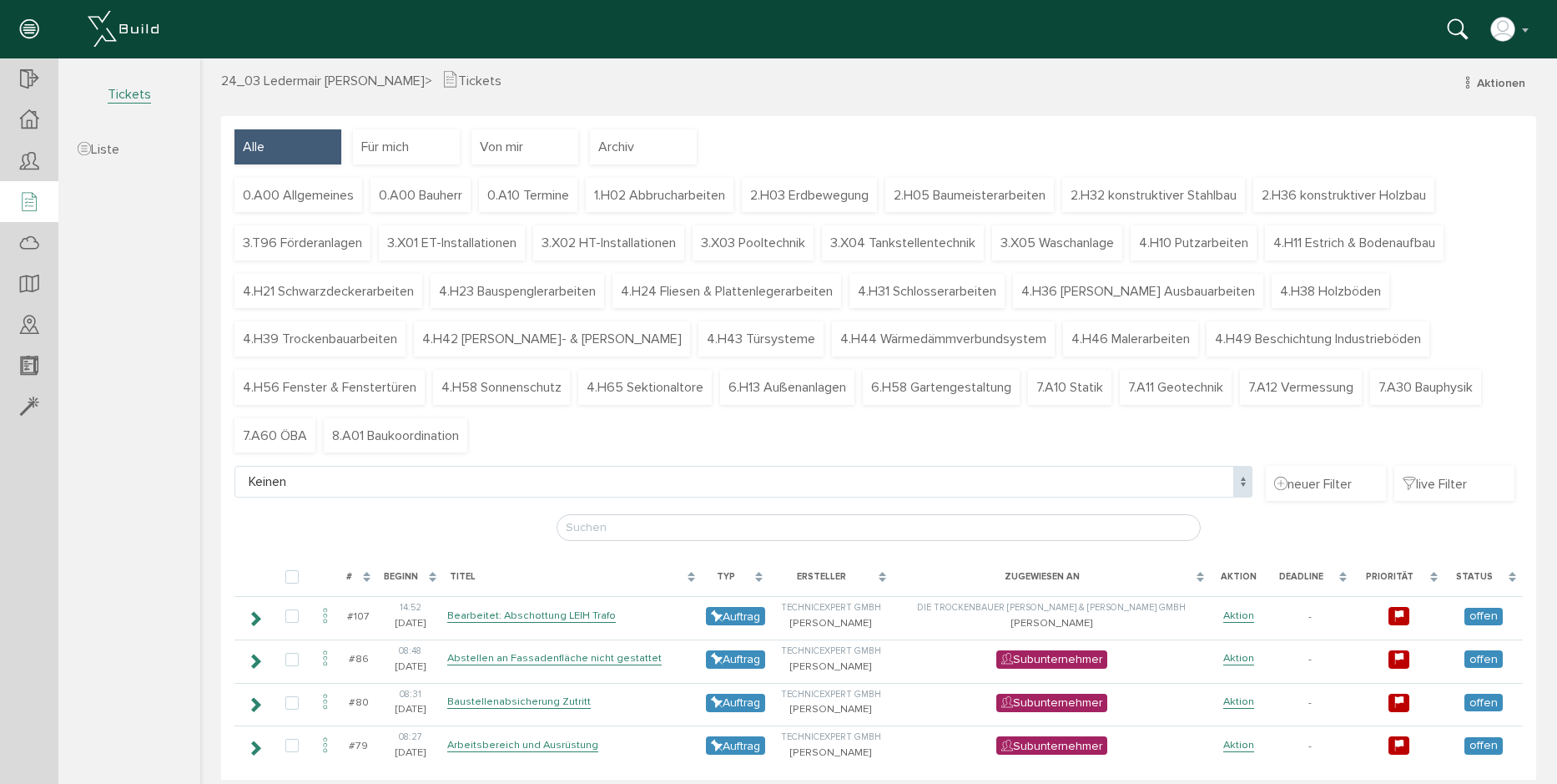
scroll to position [0, 0]
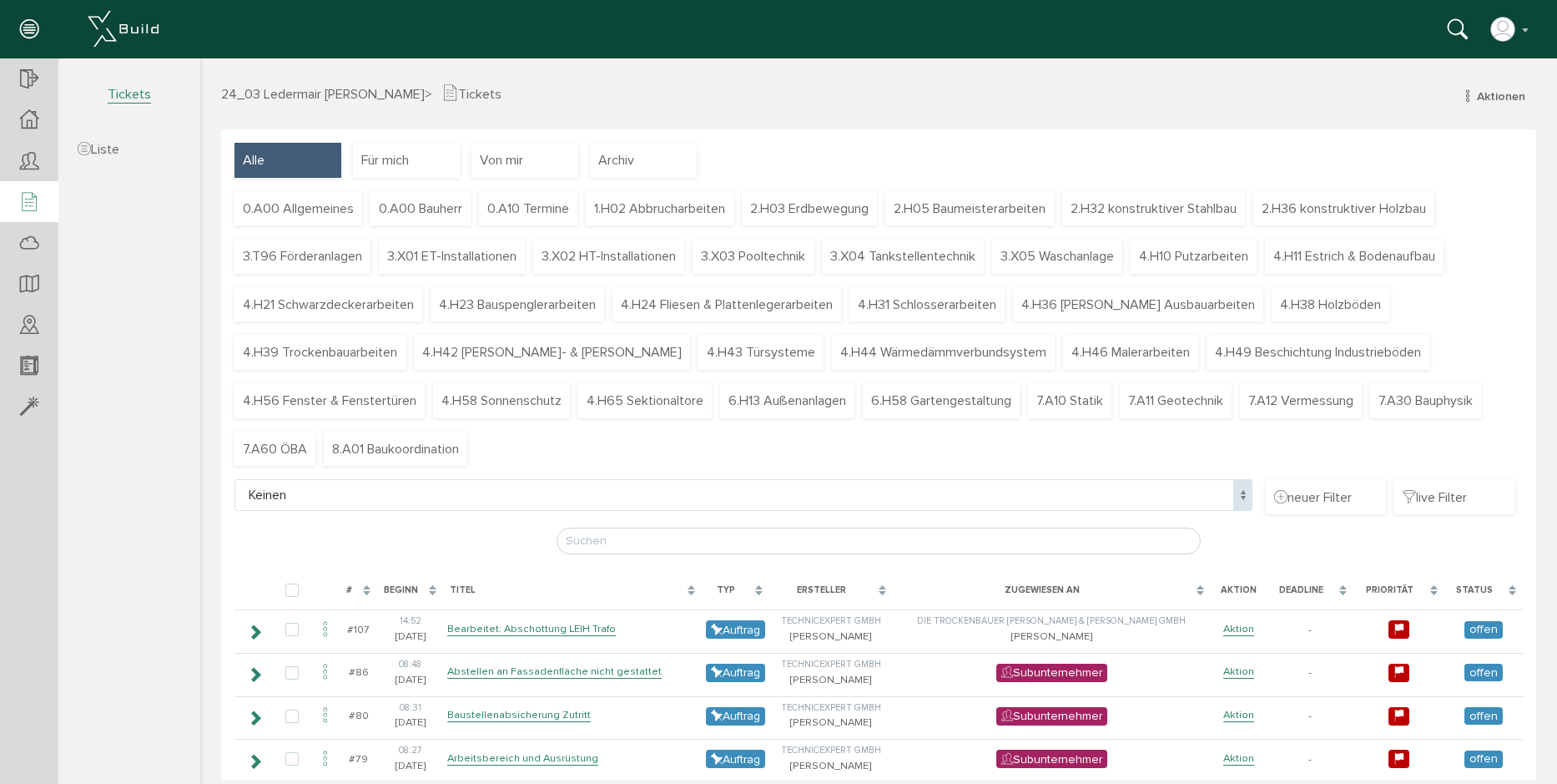
click at [350, 99] on span "24_03 Ledermair [PERSON_NAME]" at bounding box center [322, 94] width 204 height 17
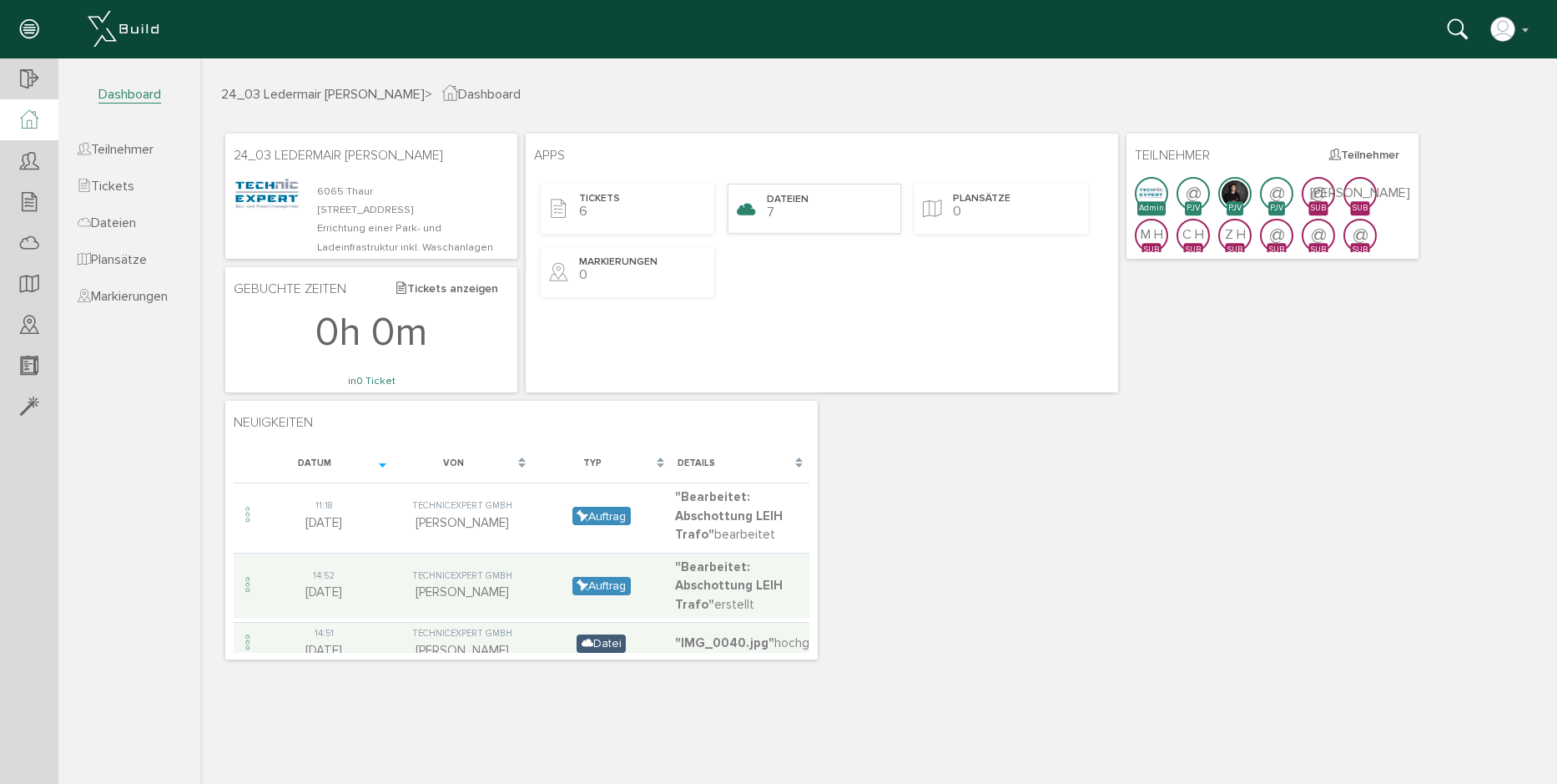
click at [777, 196] on span "Dateien" at bounding box center [788, 199] width 41 height 14
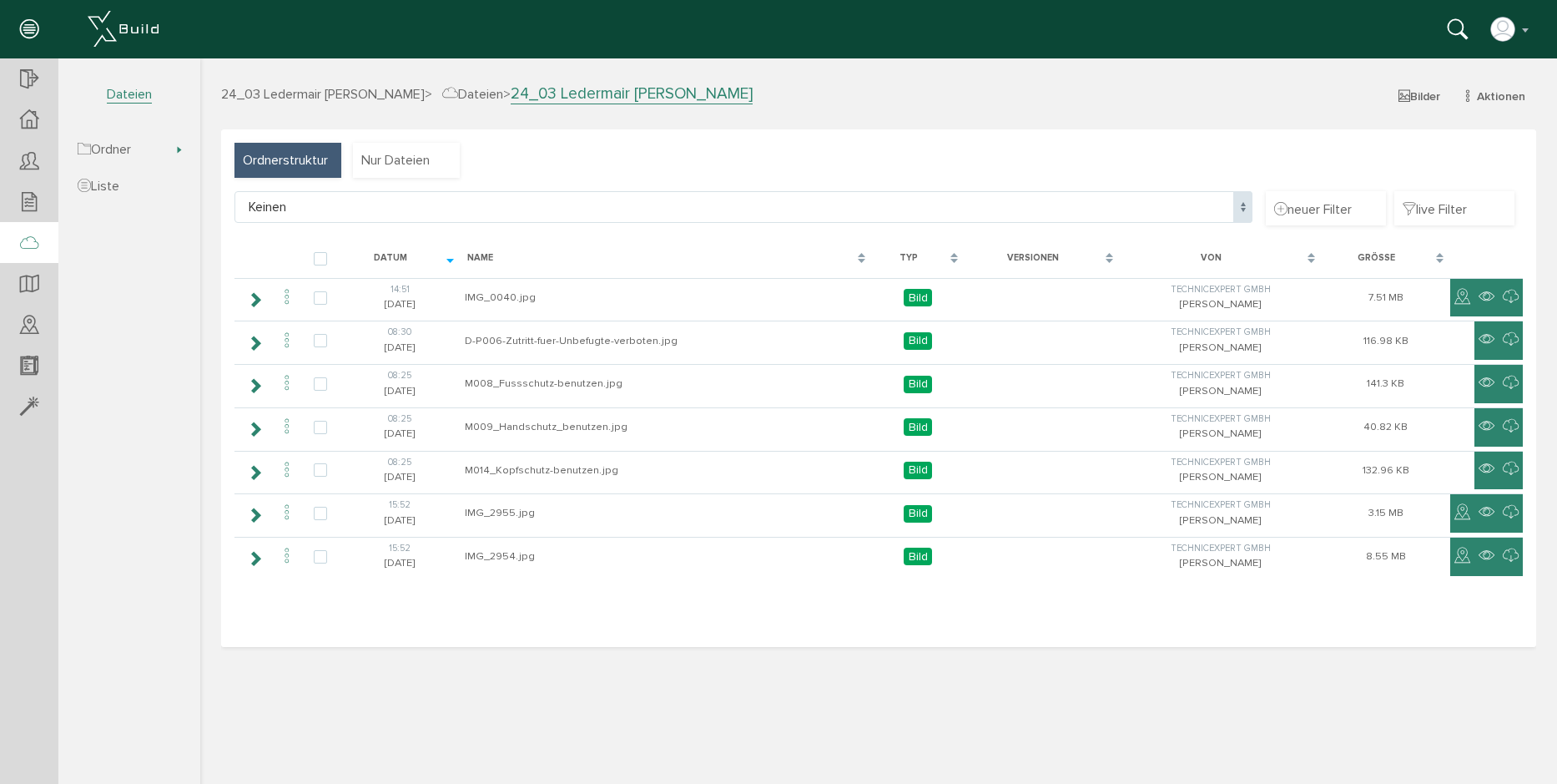
click at [306, 90] on span "24_03 Ledermair [PERSON_NAME]" at bounding box center [322, 94] width 204 height 17
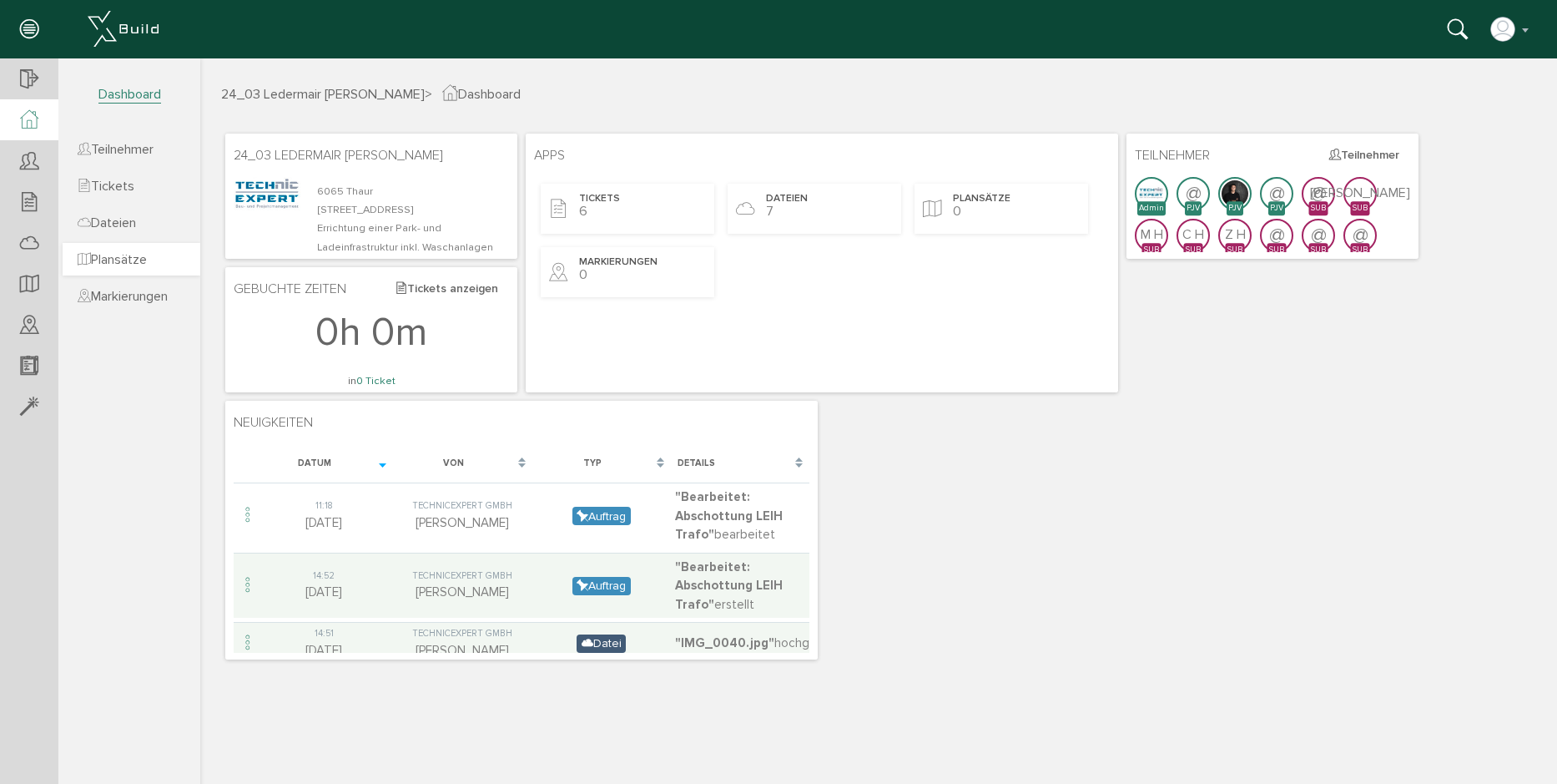
click at [135, 257] on span "Plansätze" at bounding box center [111, 260] width 69 height 17
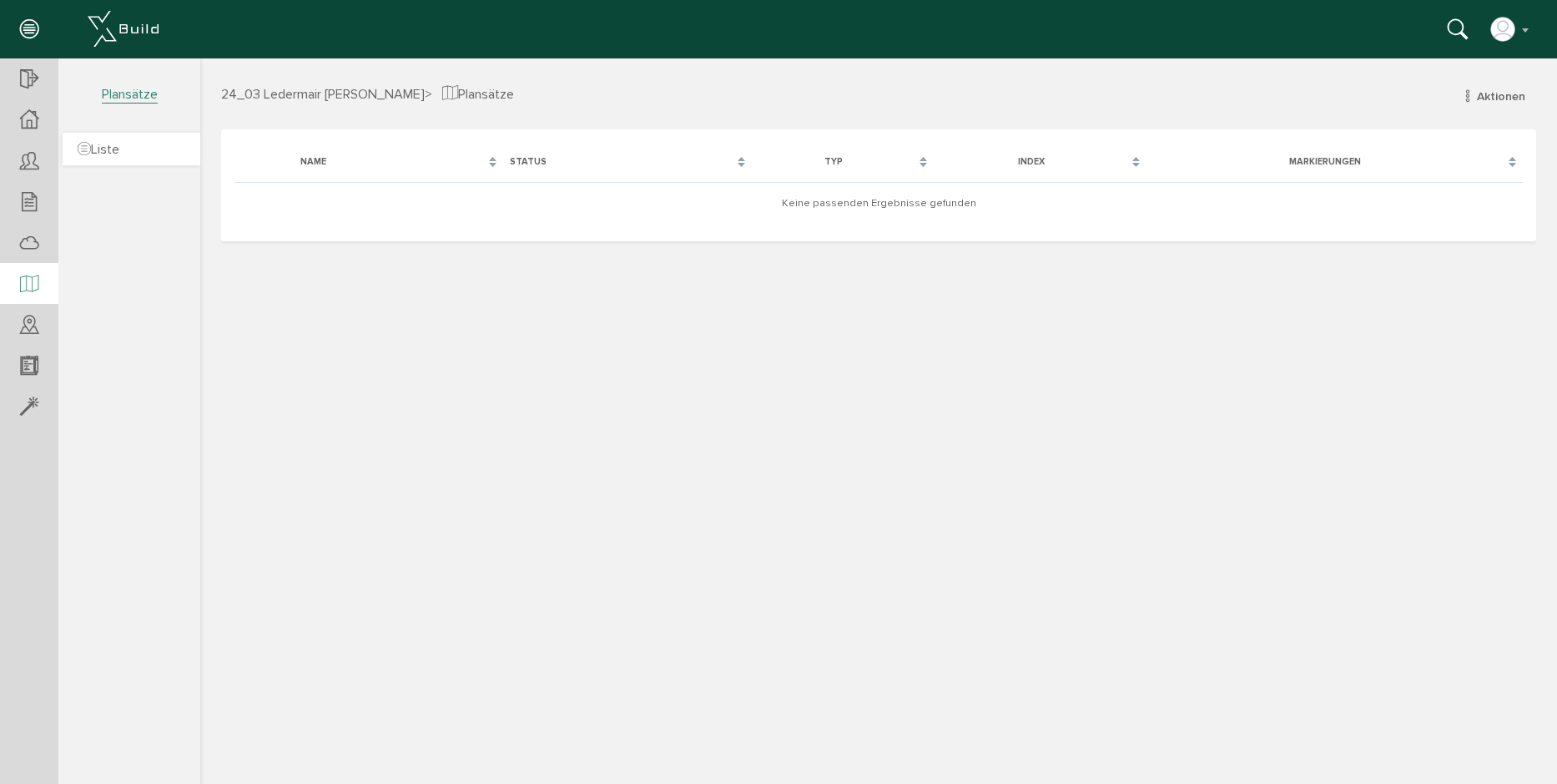
click at [120, 152] on span "Liste" at bounding box center [98, 149] width 41 height 17
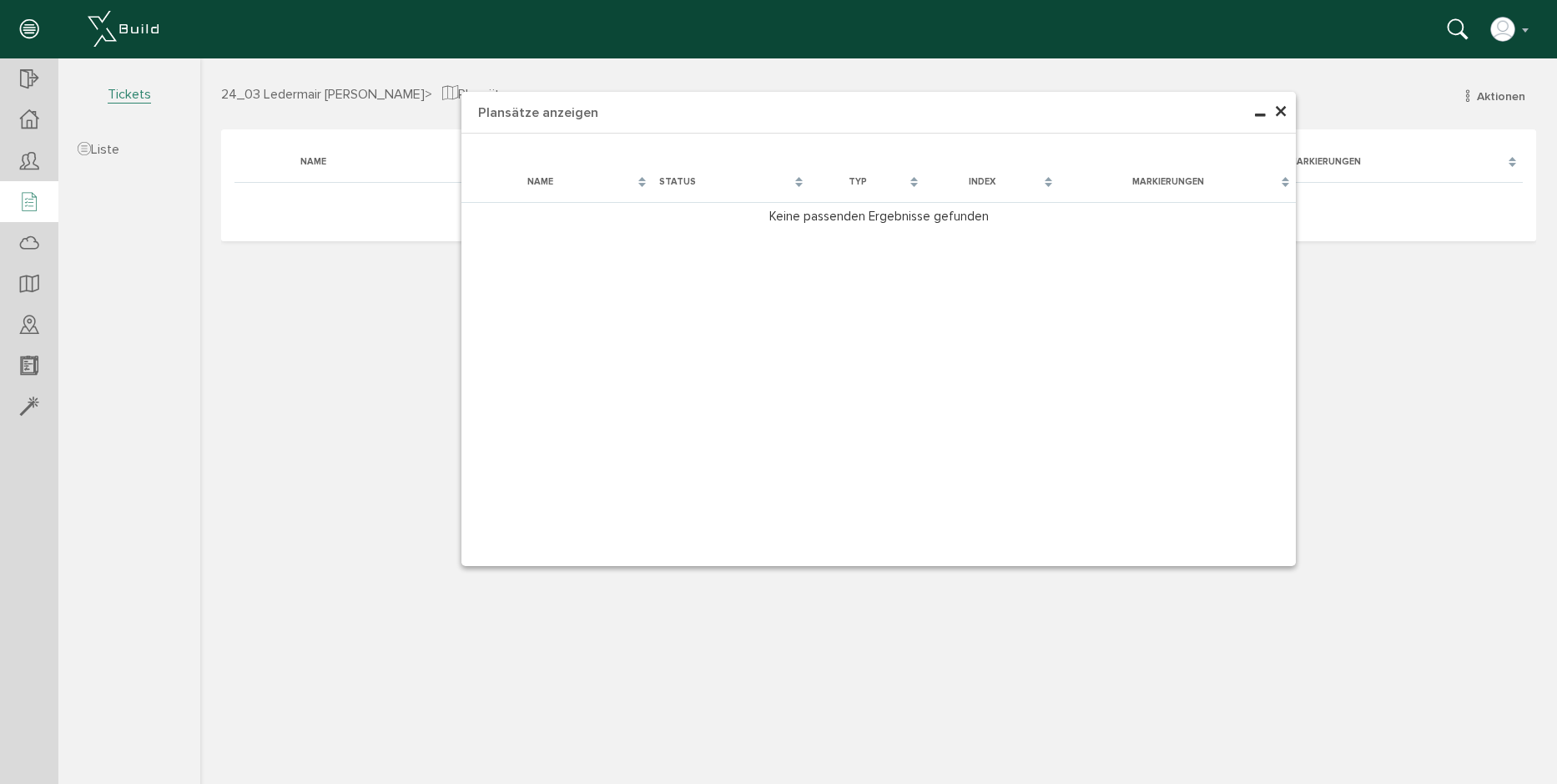
click at [33, 200] on icon at bounding box center [29, 202] width 18 height 23
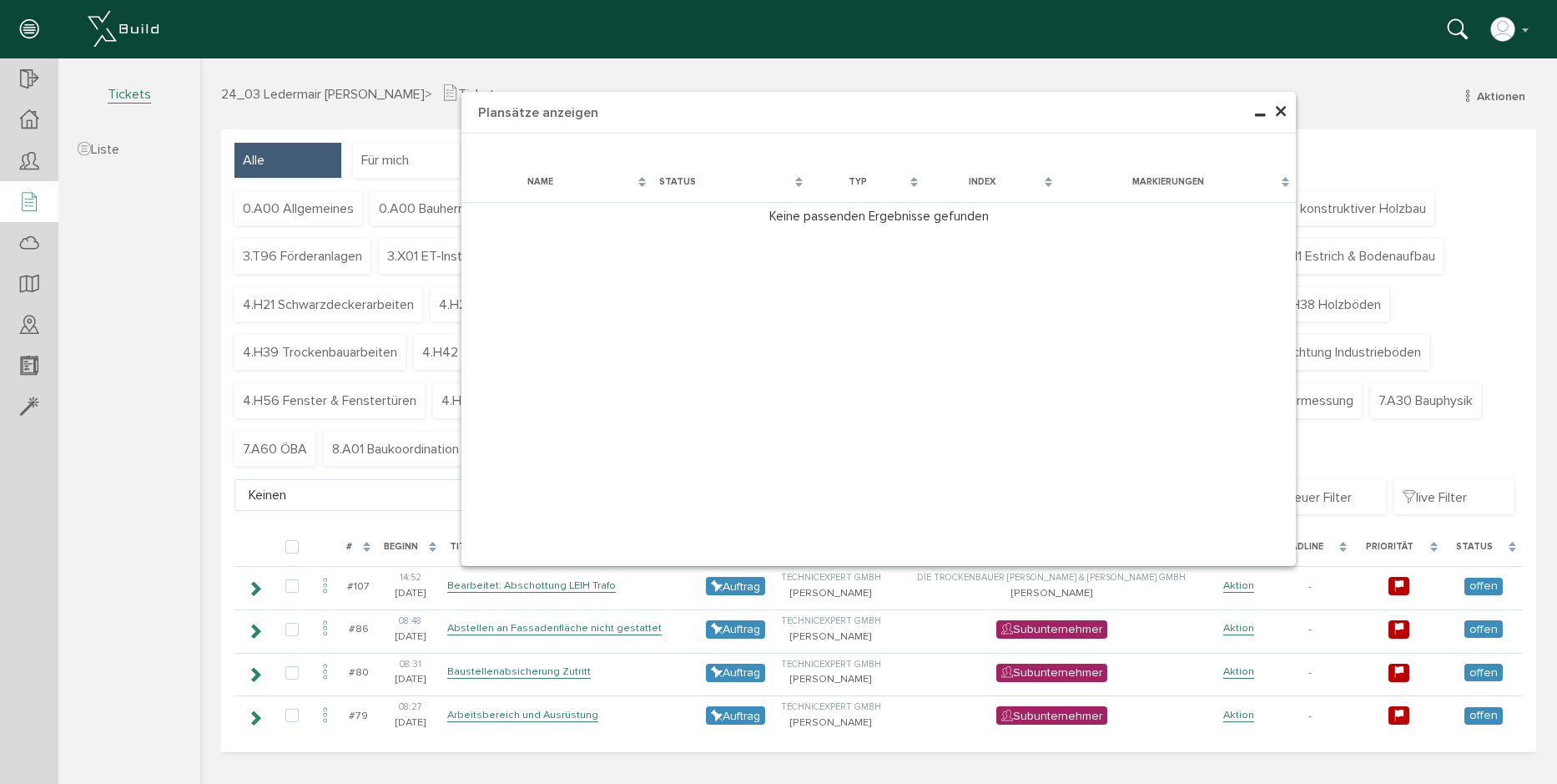
click at [1287, 121] on span "×" at bounding box center [1281, 111] width 13 height 32
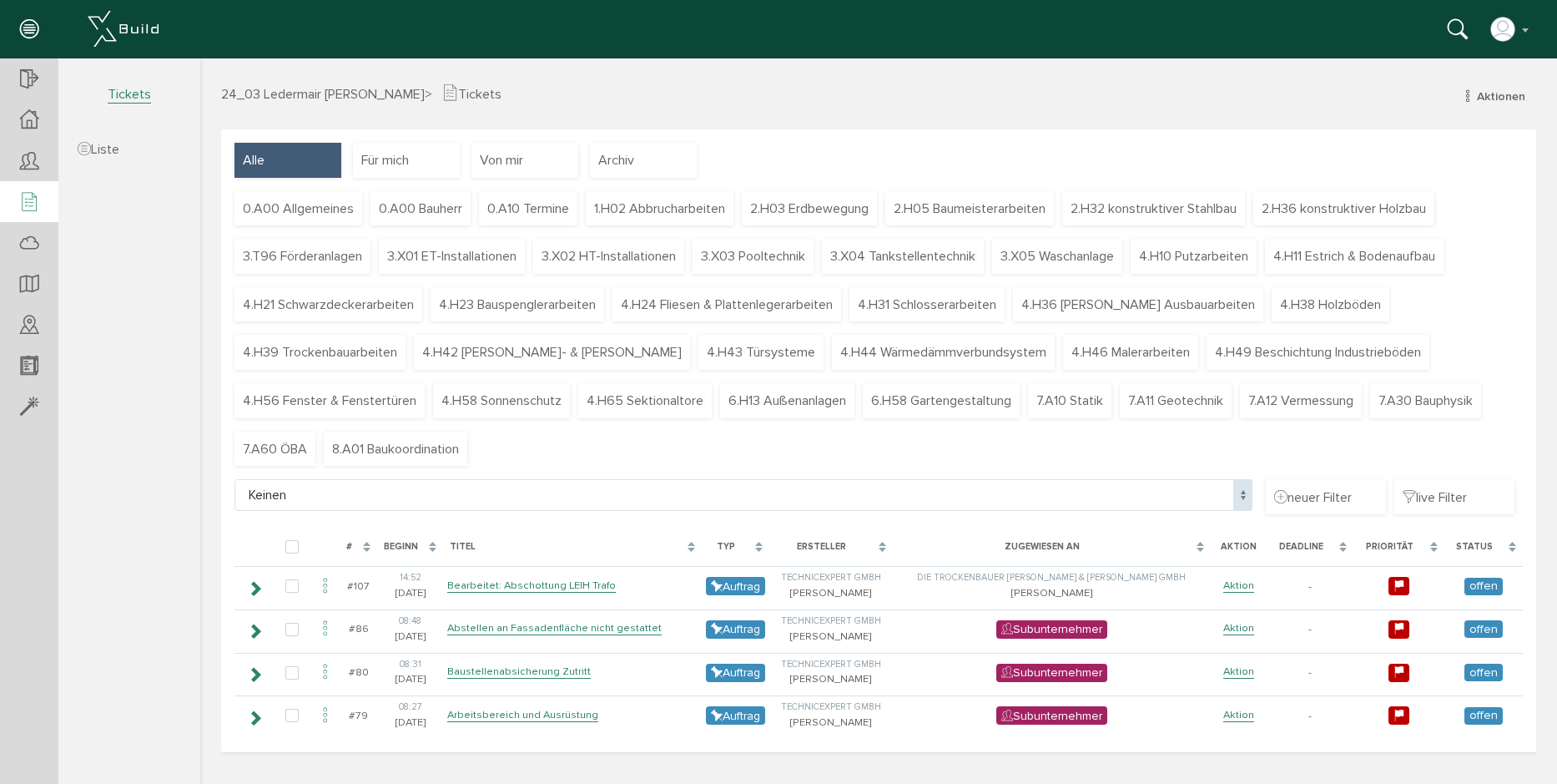
click at [1252, 501] on span at bounding box center [1243, 495] width 19 height 31
click at [1242, 492] on span at bounding box center [1243, 495] width 19 height 31
click at [29, 81] on icon at bounding box center [29, 79] width 18 height 23
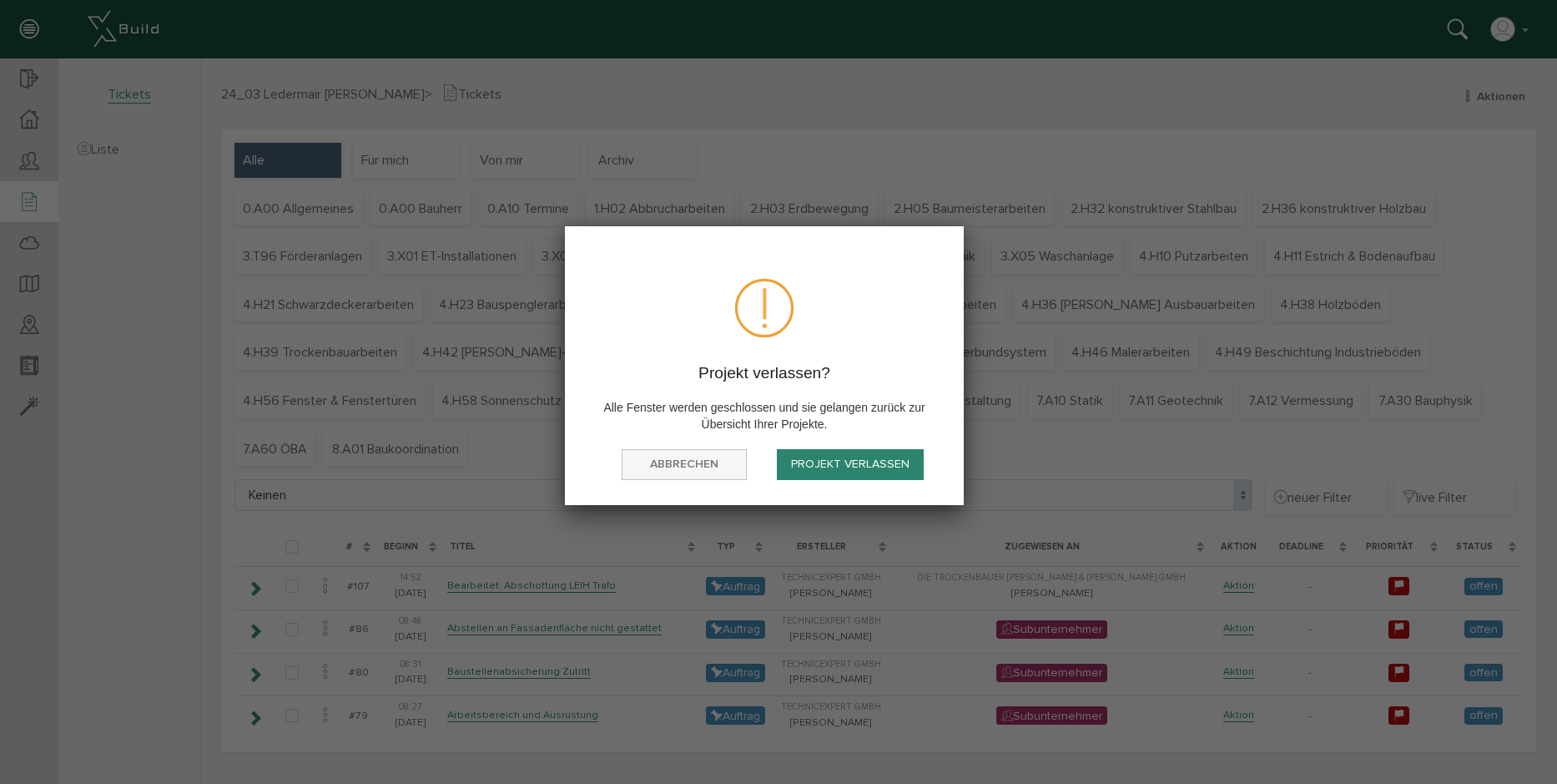
click at [730, 462] on button "abbrechen" at bounding box center [685, 464] width 125 height 31
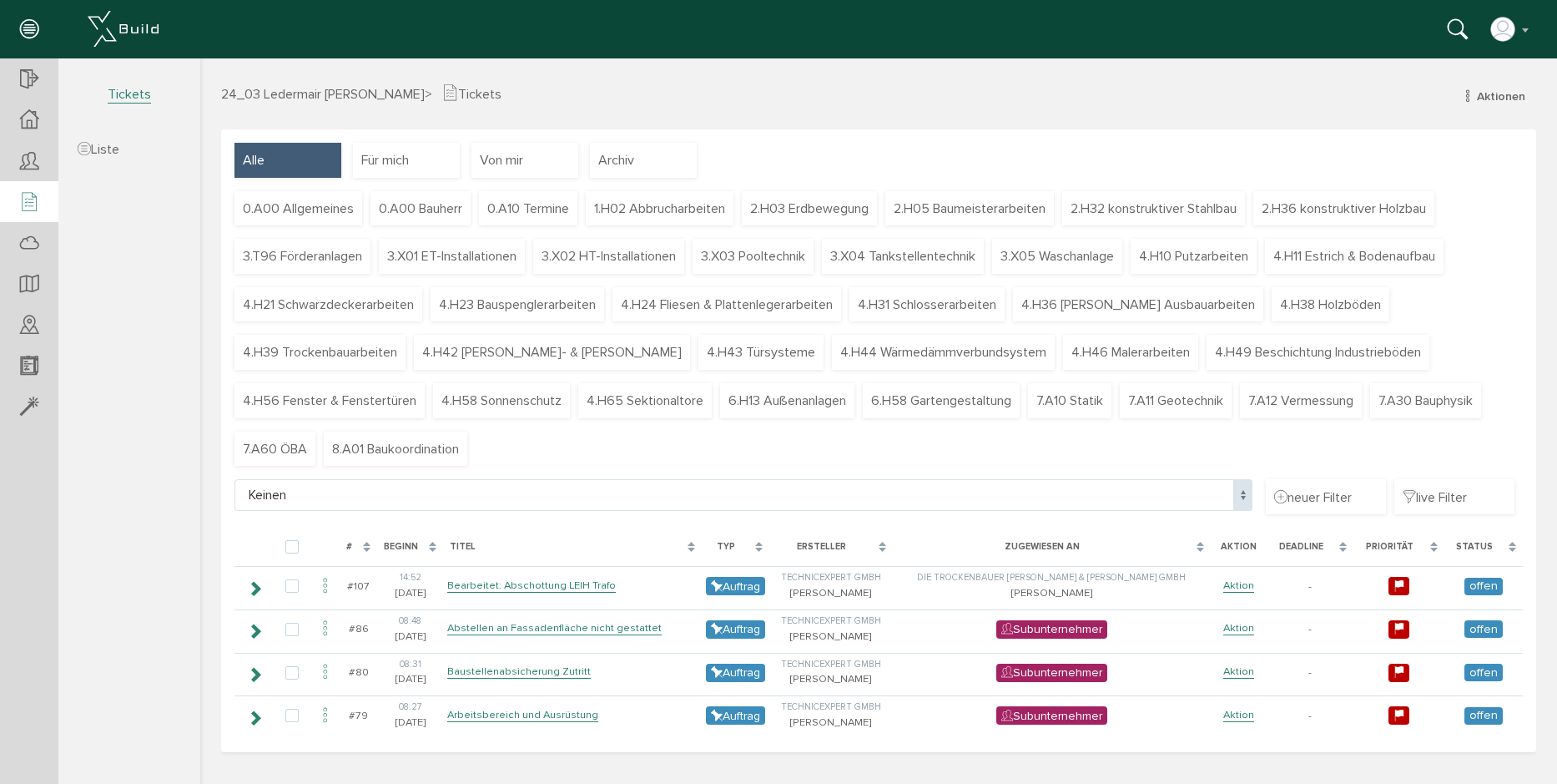
click at [311, 91] on span "24_03 Ledermair [PERSON_NAME]" at bounding box center [322, 94] width 204 height 17
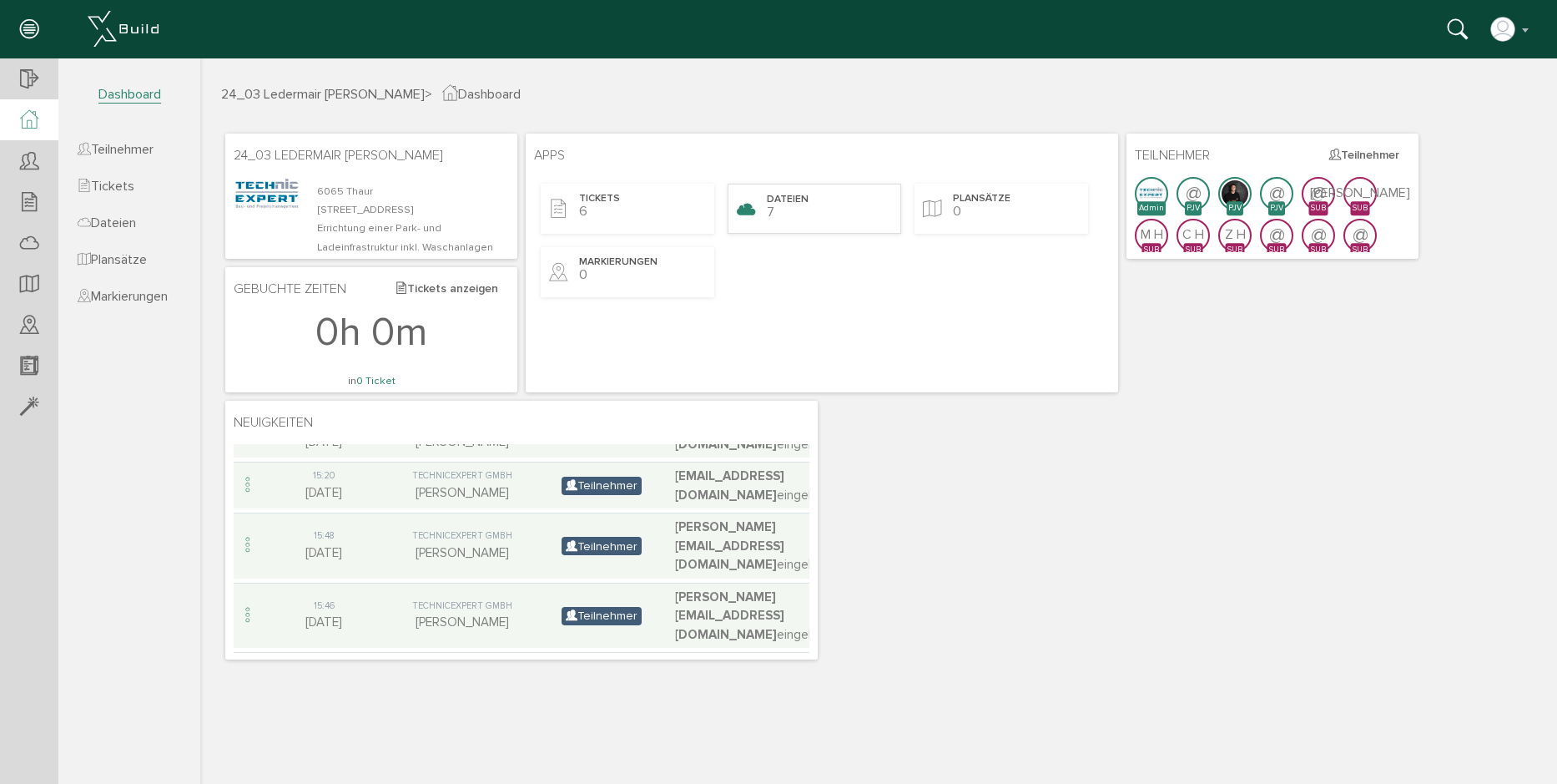
click at [785, 200] on span "Dateien" at bounding box center [788, 199] width 41 height 14
